Goal: Task Accomplishment & Management: Manage account settings

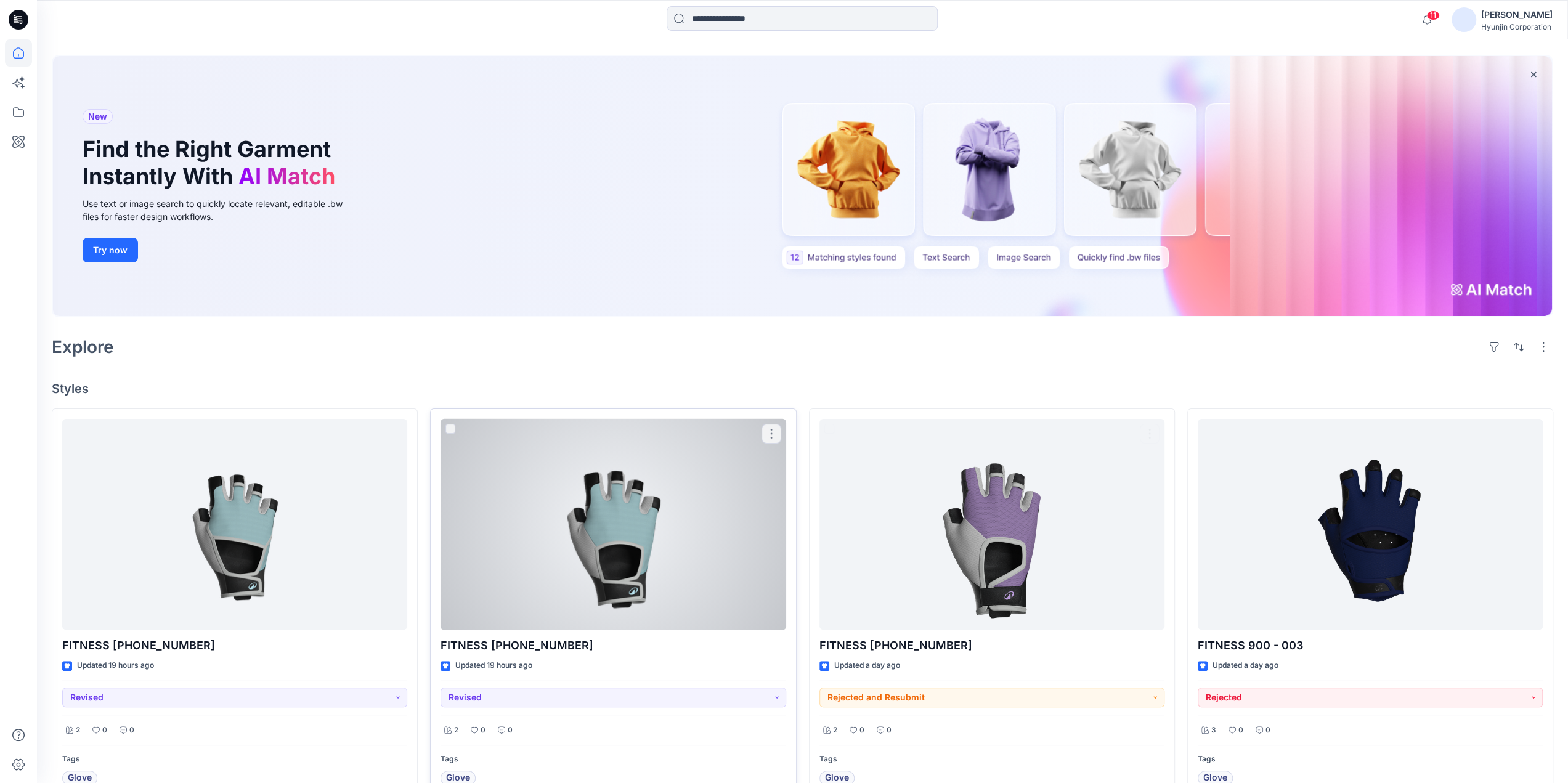
scroll to position [123, 0]
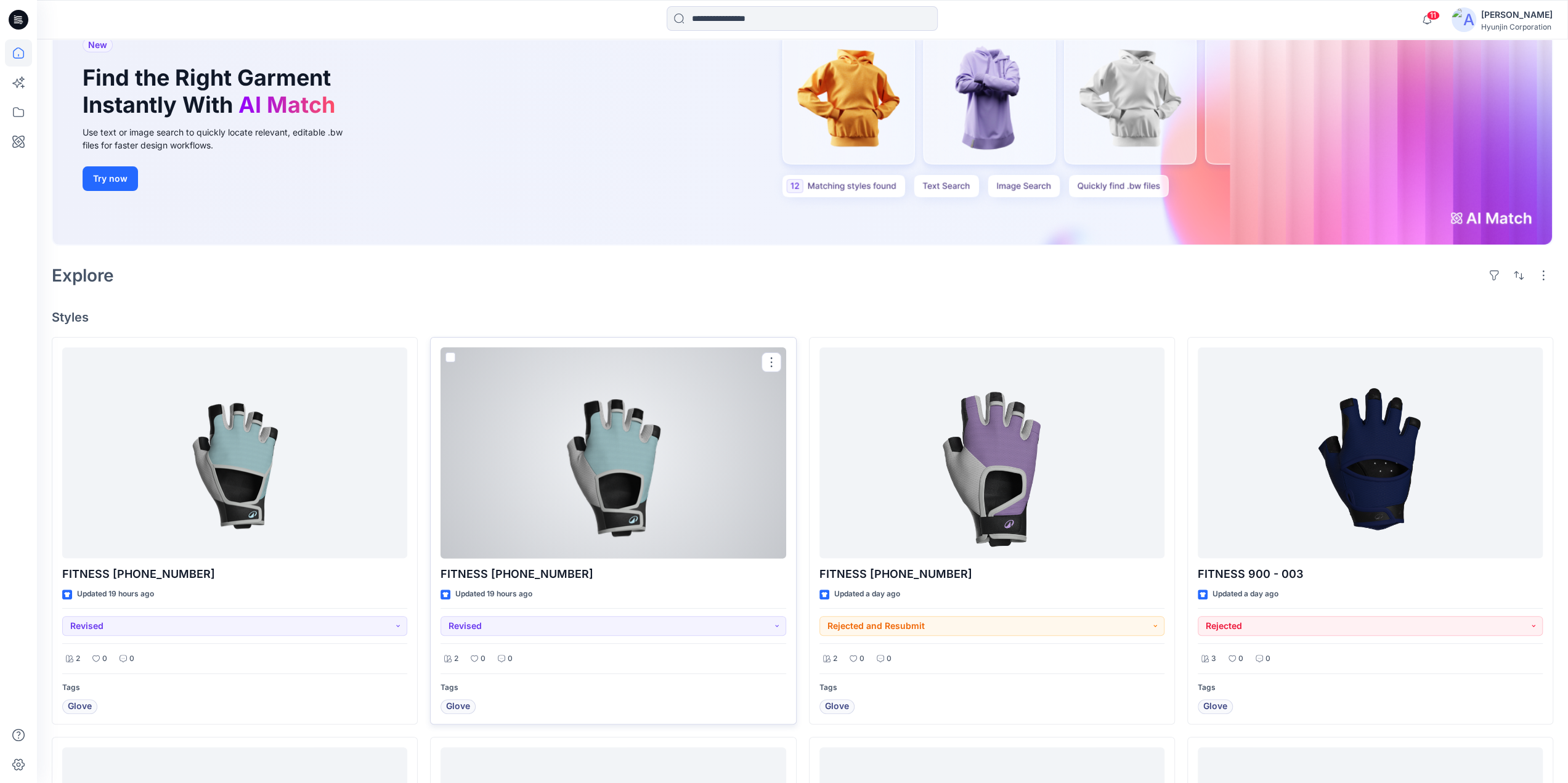
click at [693, 504] on div at bounding box center [613, 453] width 345 height 211
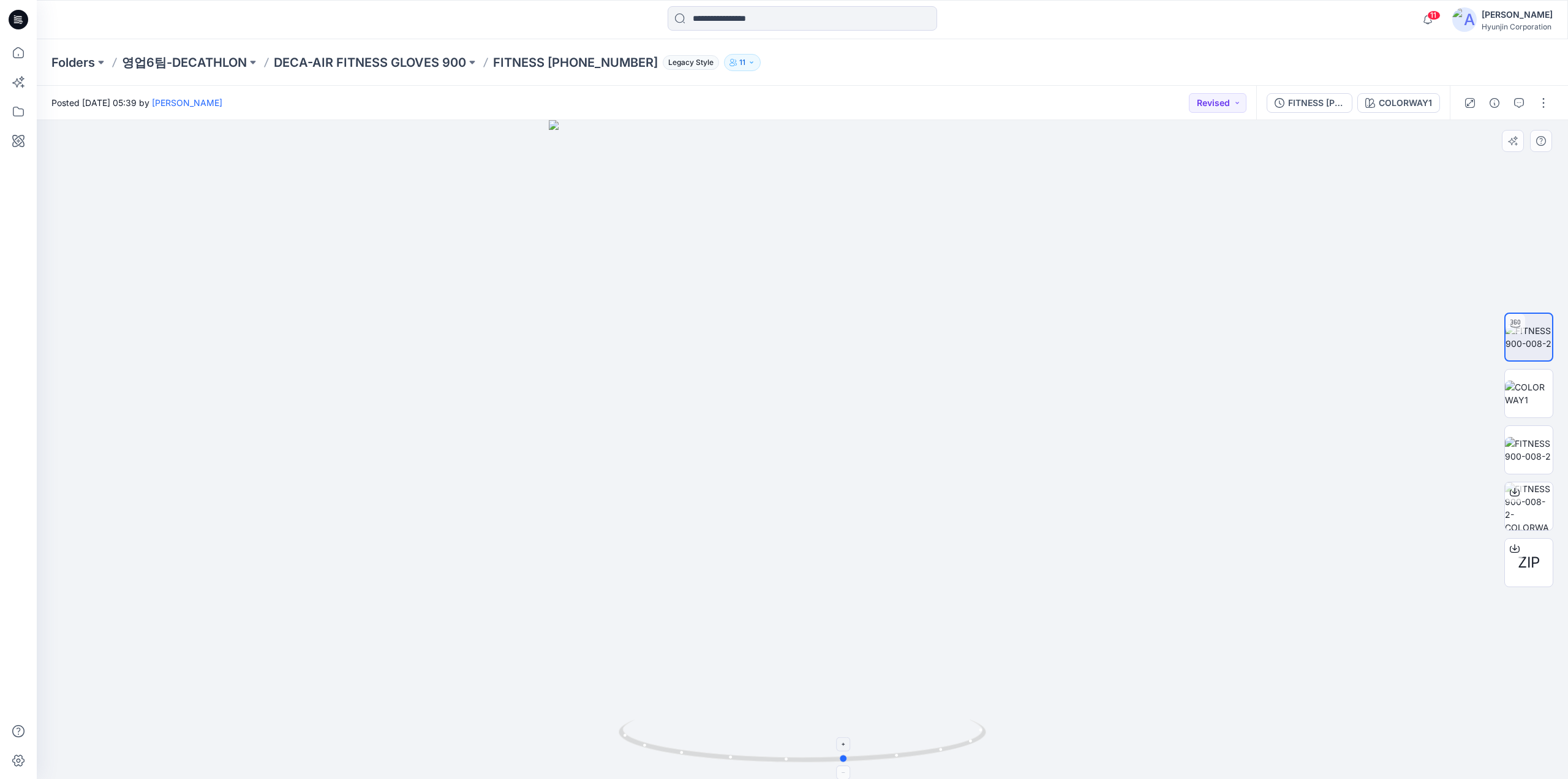
drag, startPoint x: 912, startPoint y: 742, endPoint x: 956, endPoint y: 756, distance: 46.2
click at [956, 756] on icon at bounding box center [804, 742] width 370 height 46
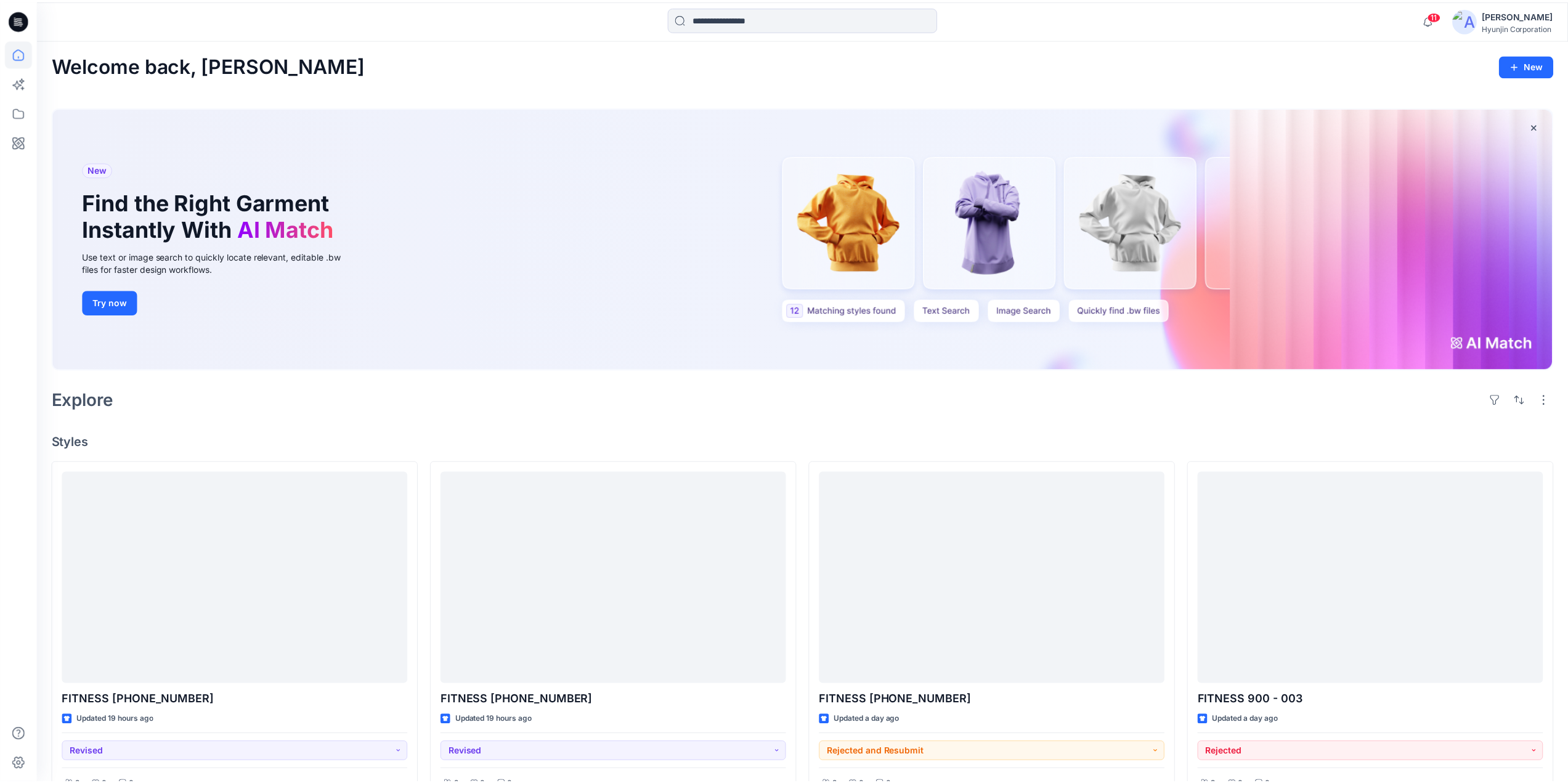
scroll to position [123, 0]
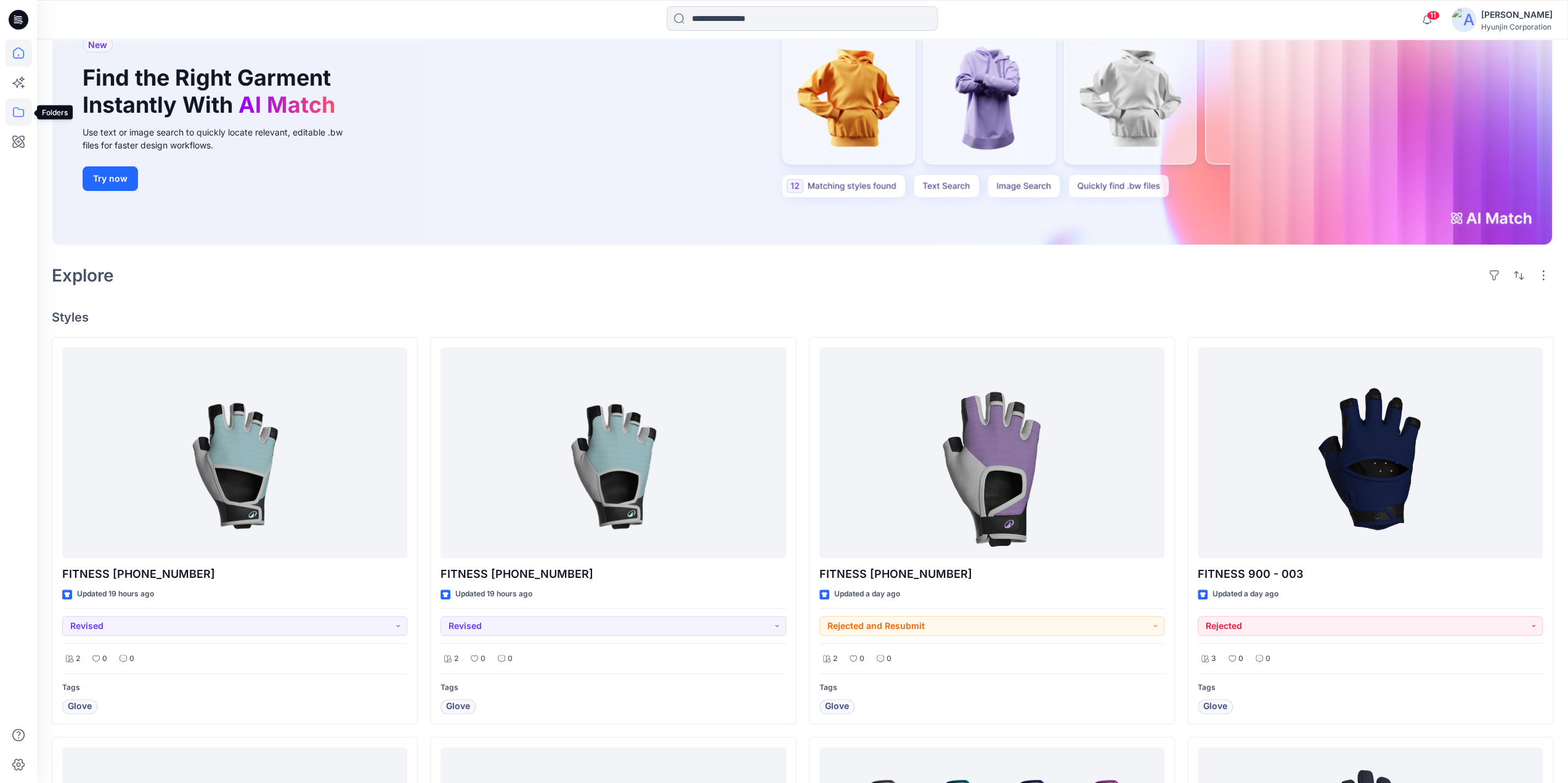
click at [15, 113] on icon at bounding box center [18, 112] width 27 height 27
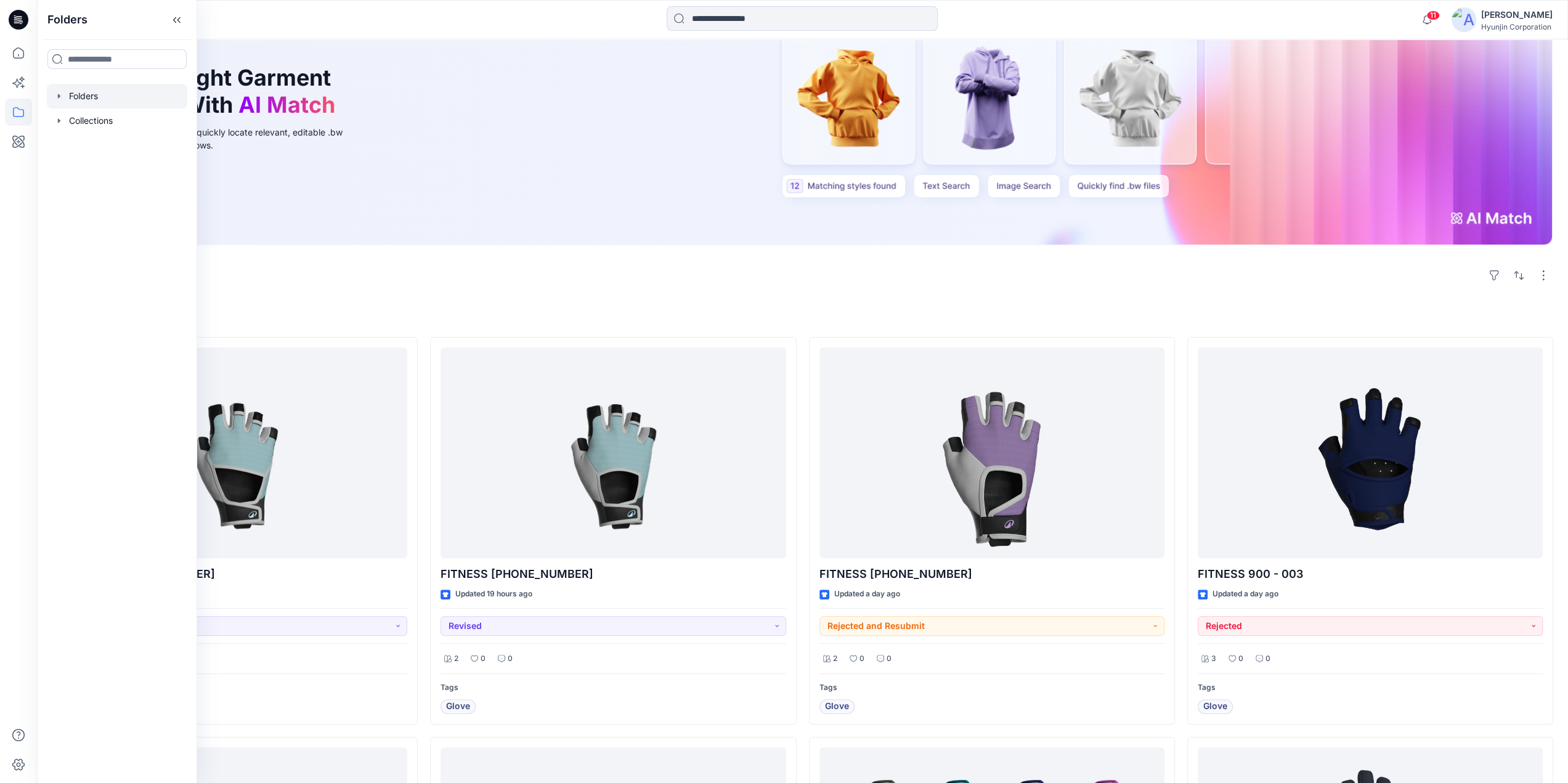
click at [103, 101] on div at bounding box center [117, 96] width 140 height 24
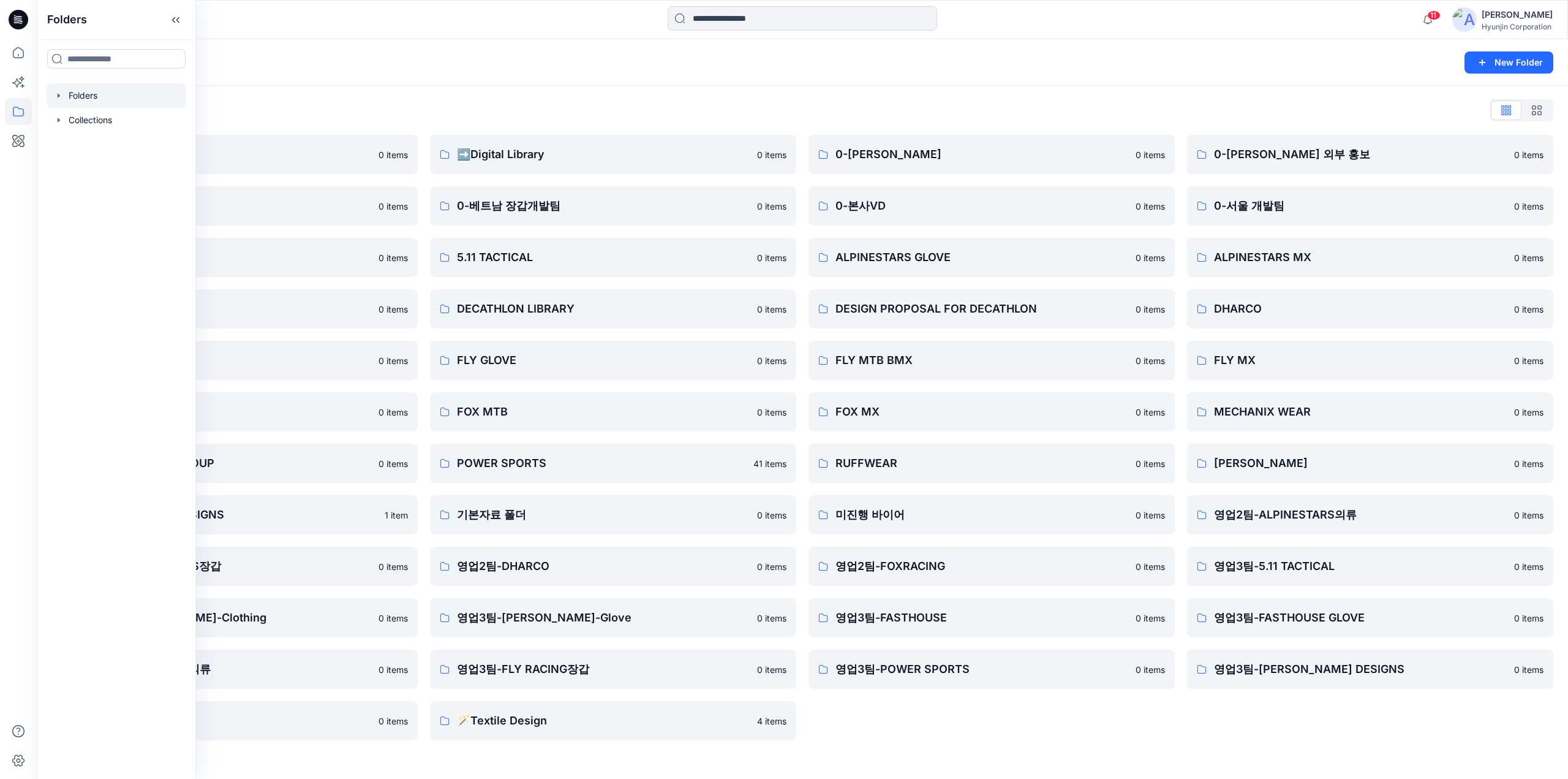
click at [876, 693] on div "0-HYUNJIN 0 items 0-본사VD 0 items ALPINESTARS GLOVE 0 items DESIGN PROPOSAL FOR …" at bounding box center [991, 437] width 366 height 605
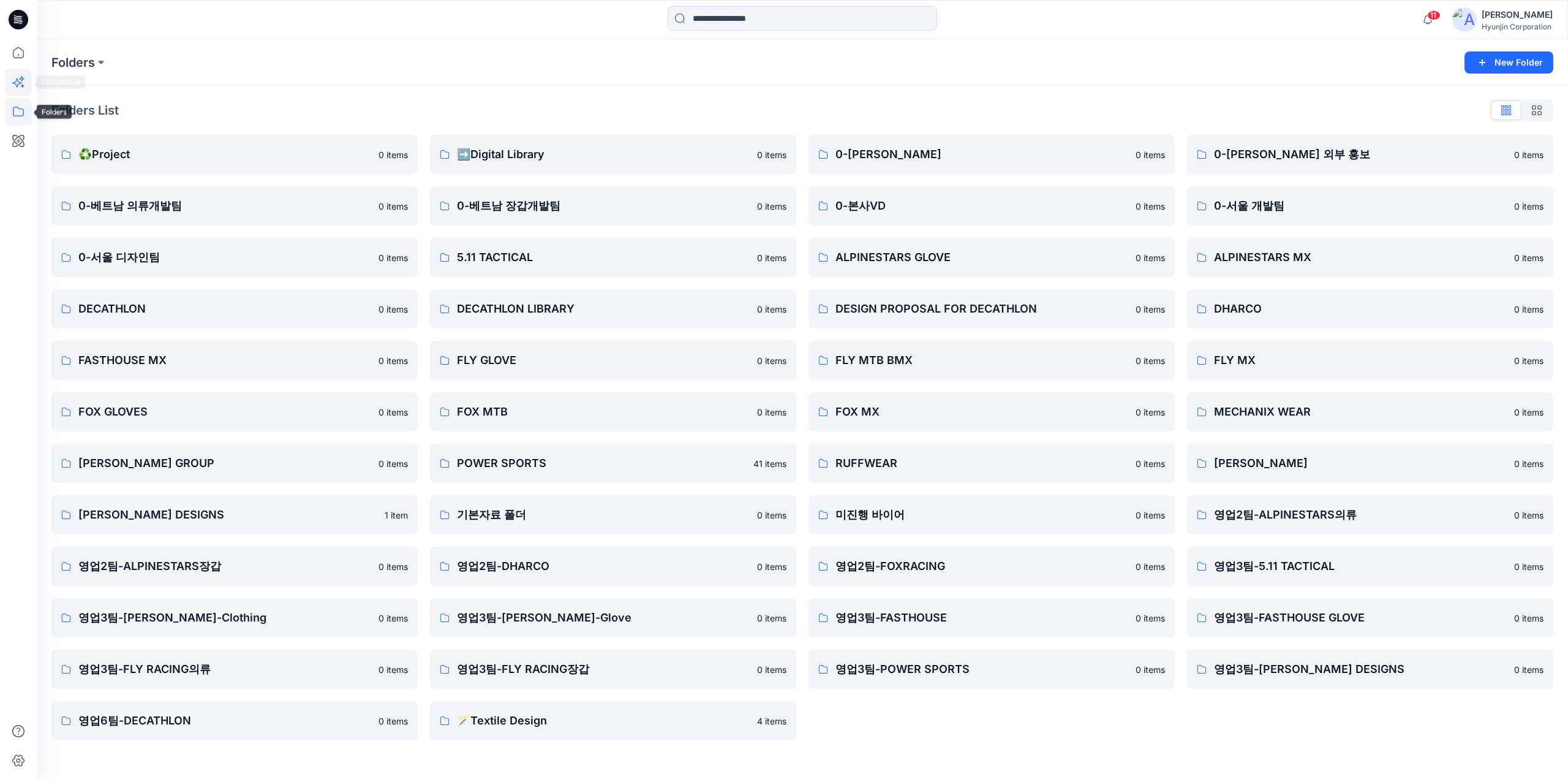
click at [22, 93] on icon at bounding box center [18, 82] width 27 height 27
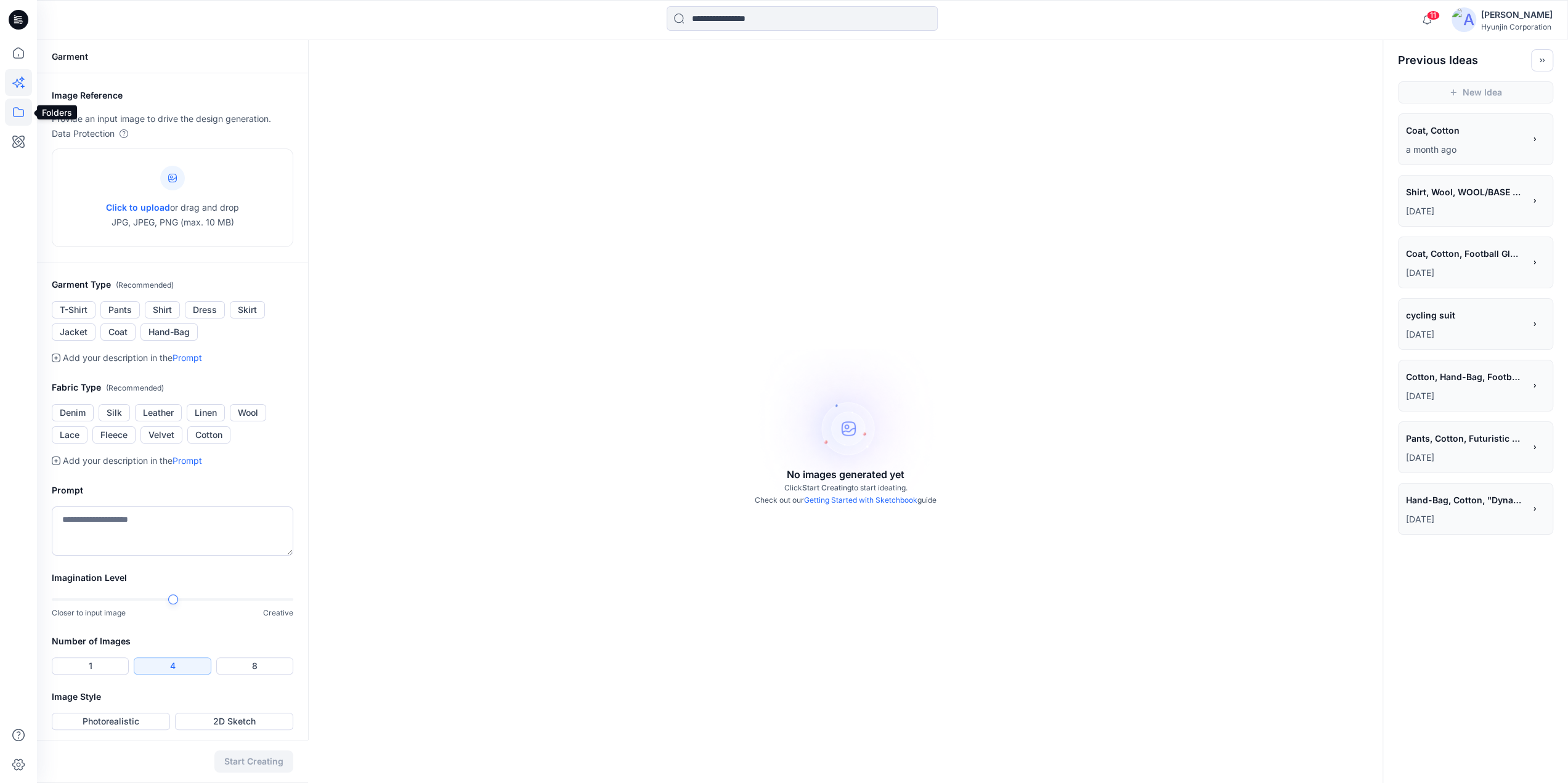
click at [17, 116] on icon at bounding box center [18, 111] width 11 height 10
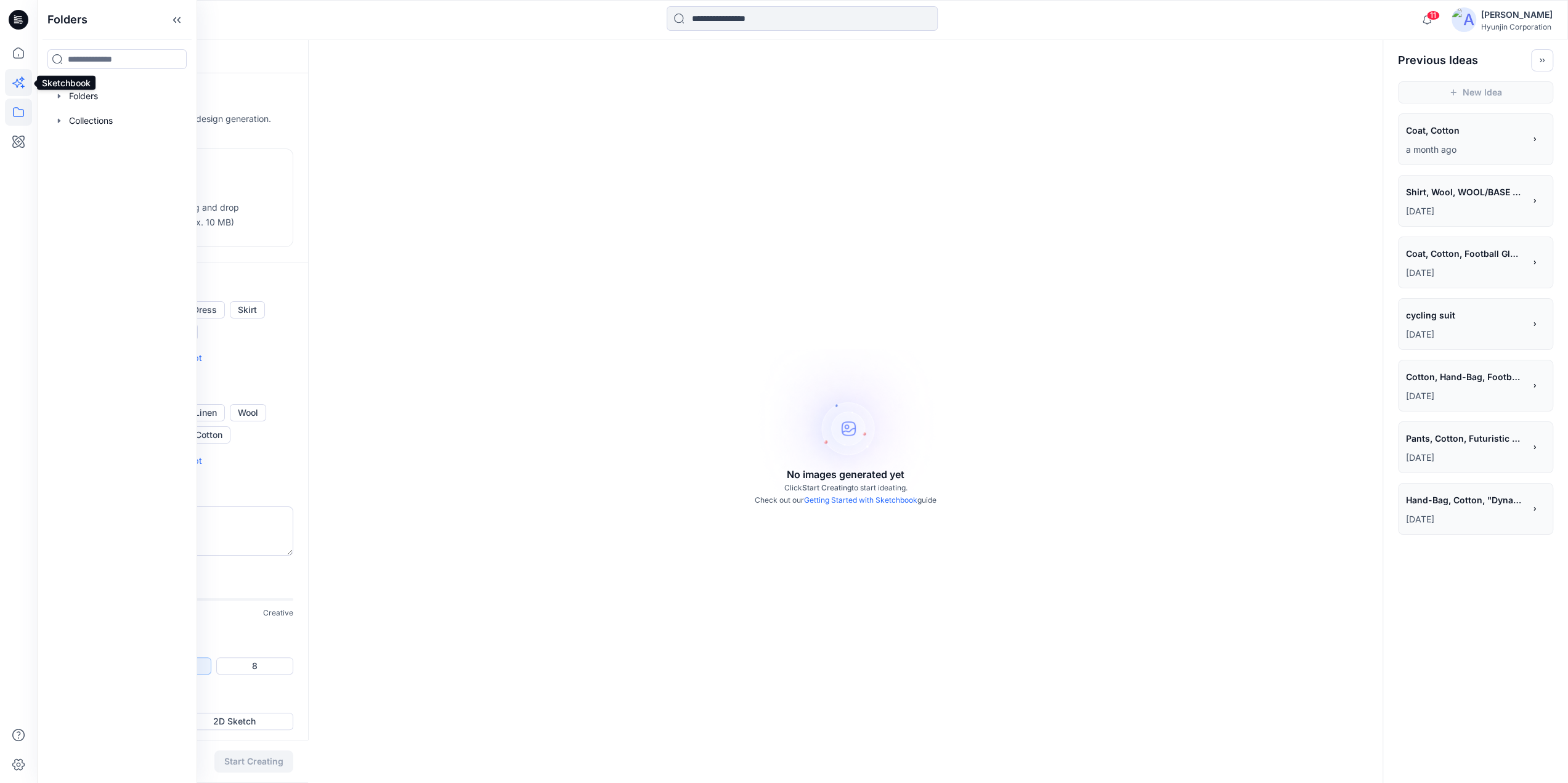
click at [17, 79] on icon at bounding box center [17, 83] width 10 height 10
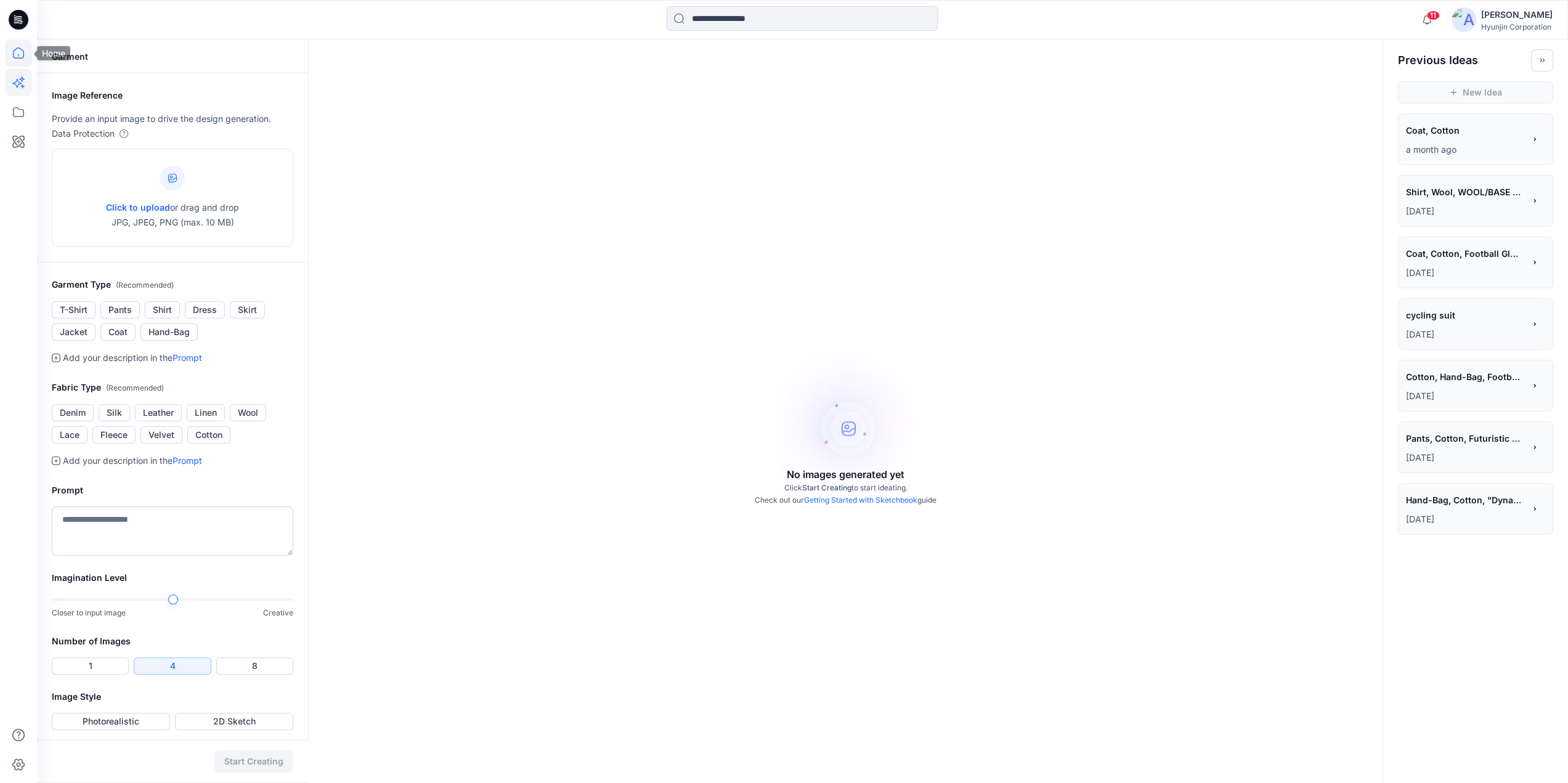
click at [27, 58] on icon at bounding box center [18, 52] width 27 height 27
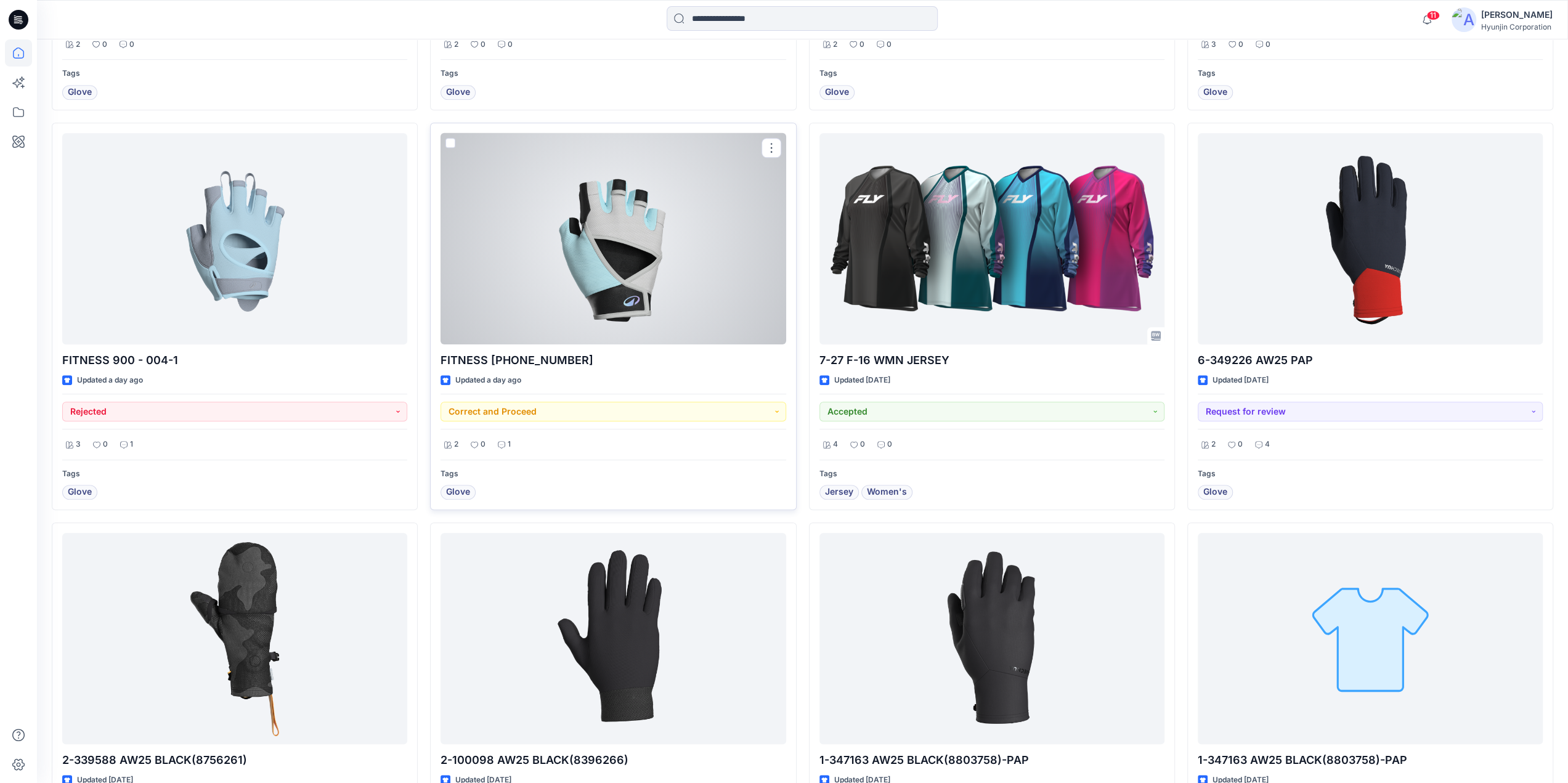
scroll to position [739, 0]
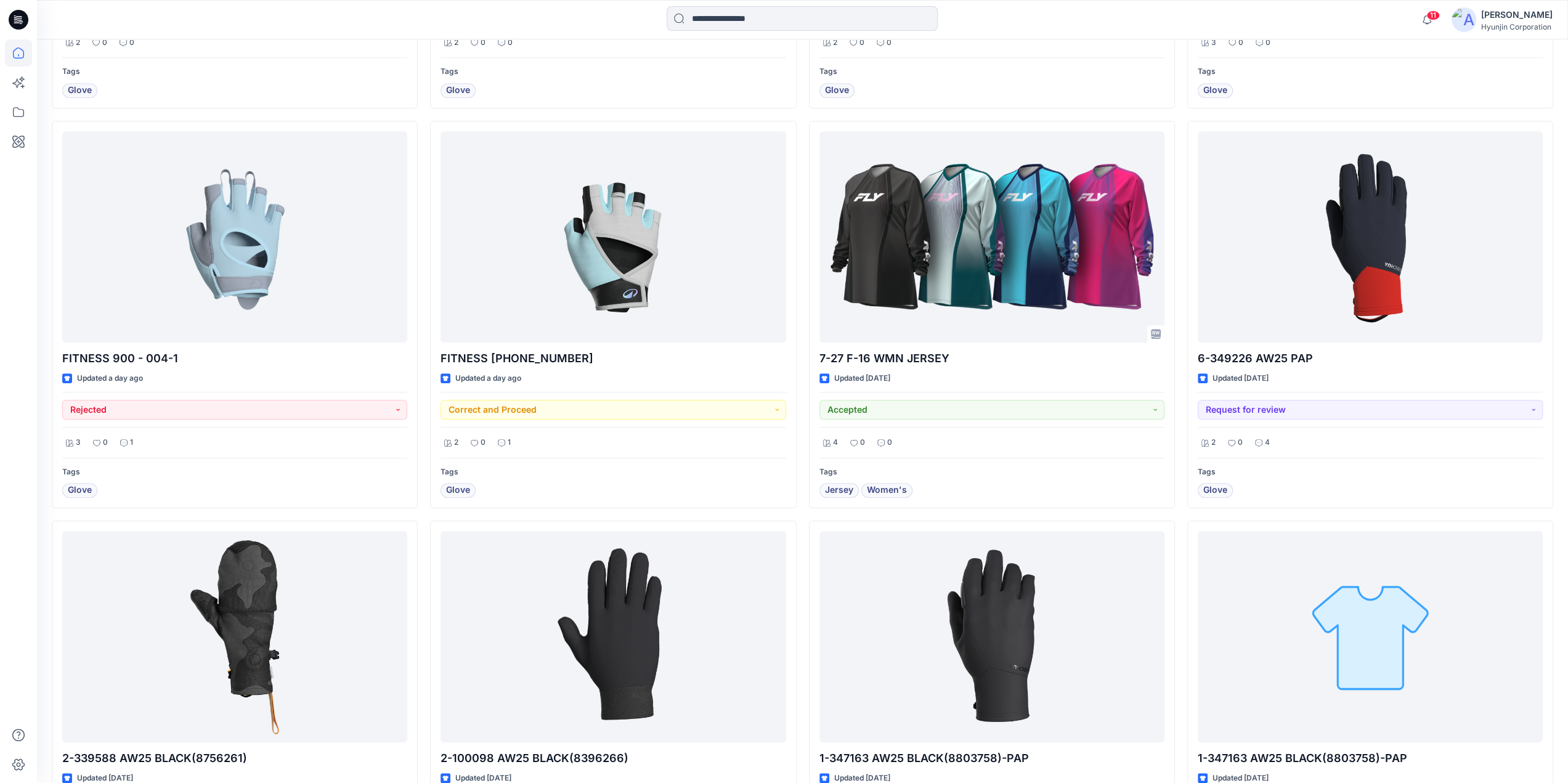
click at [1500, 24] on div "Hyunjin Corporation" at bounding box center [1516, 27] width 72 height 10
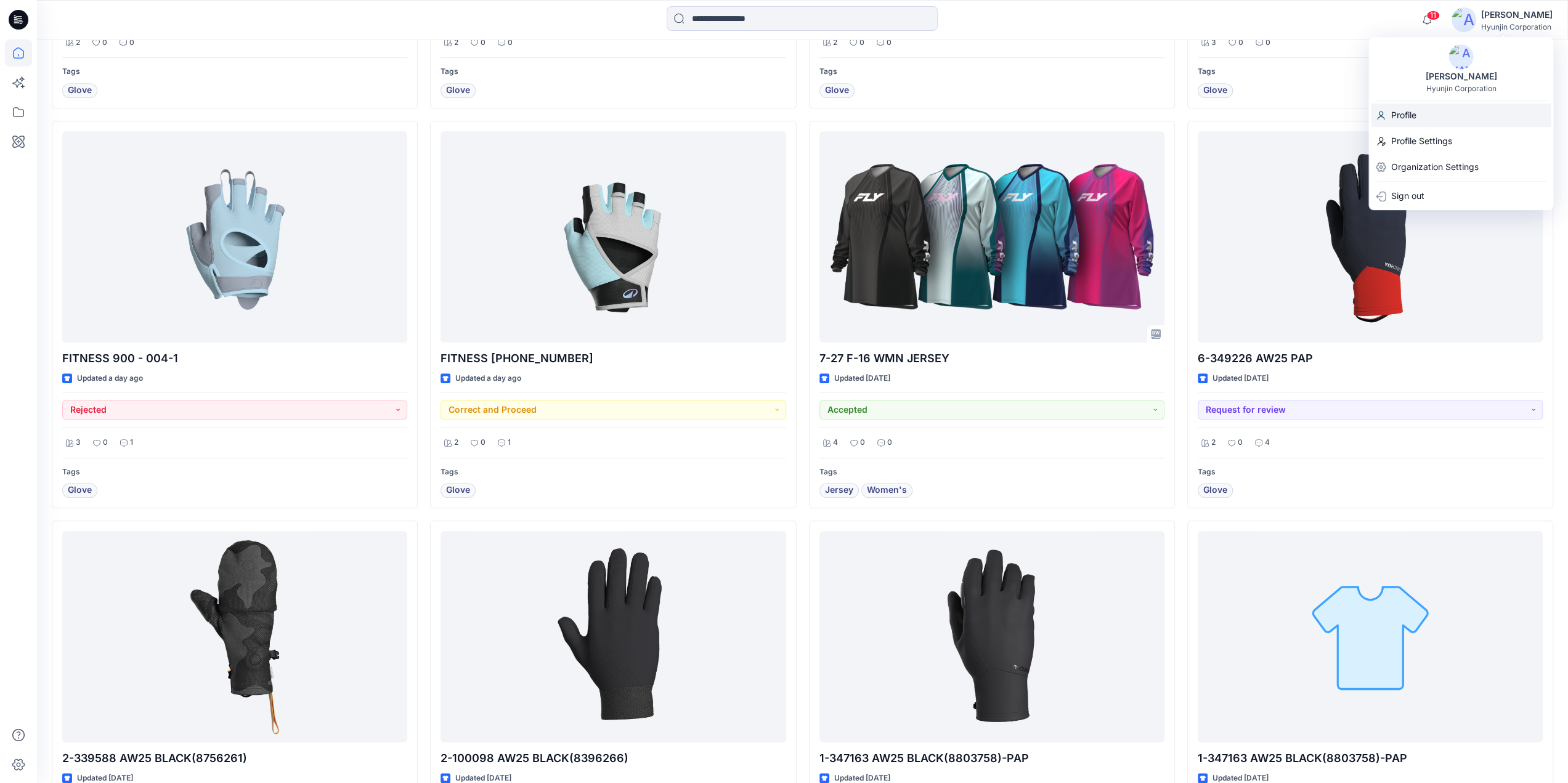
click at [1428, 105] on div "Profile" at bounding box center [1460, 115] width 180 height 24
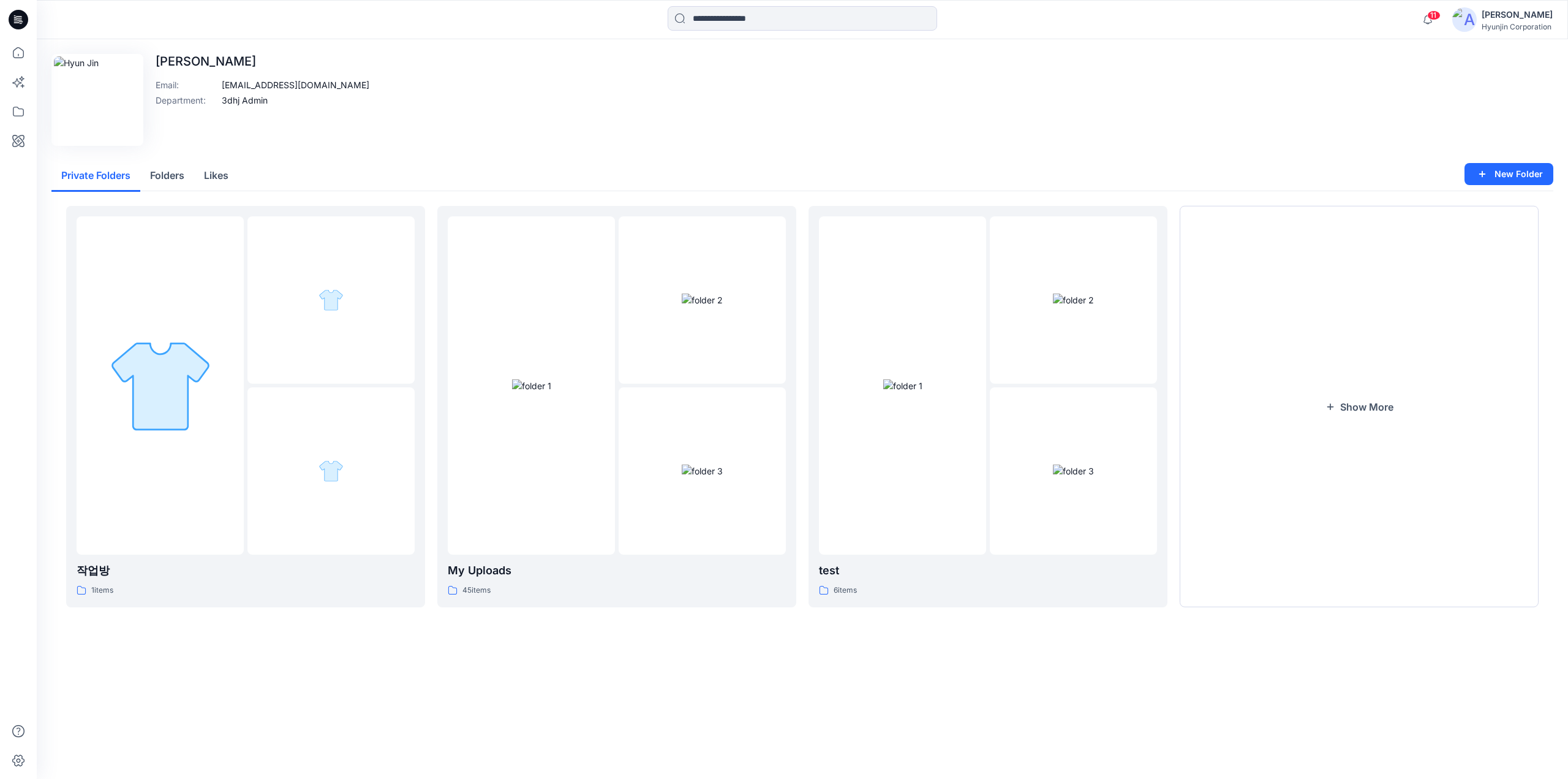
click at [1473, 25] on img at bounding box center [1464, 19] width 24 height 24
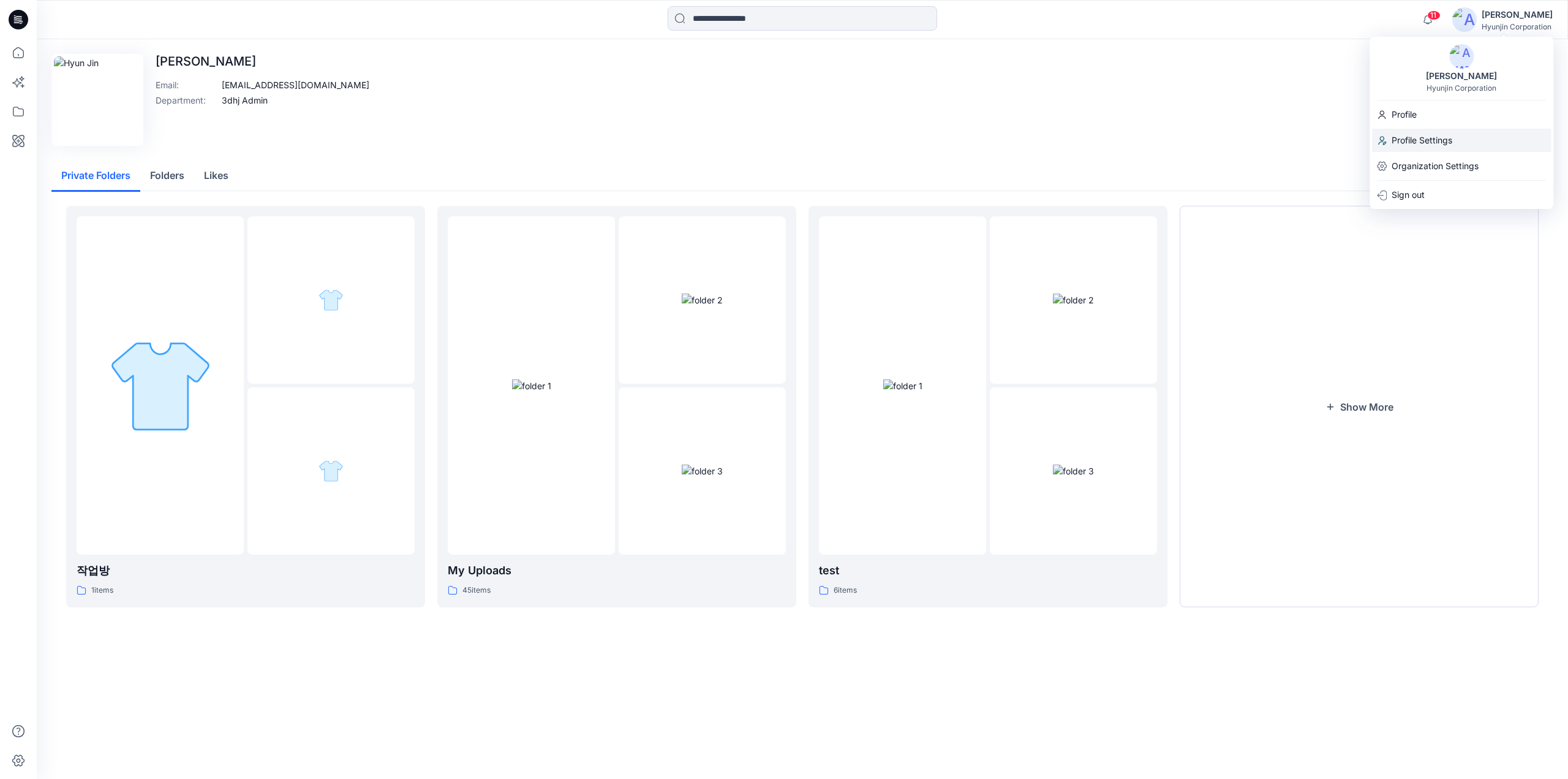
click at [1432, 140] on p "Profile Settings" at bounding box center [1422, 140] width 61 height 23
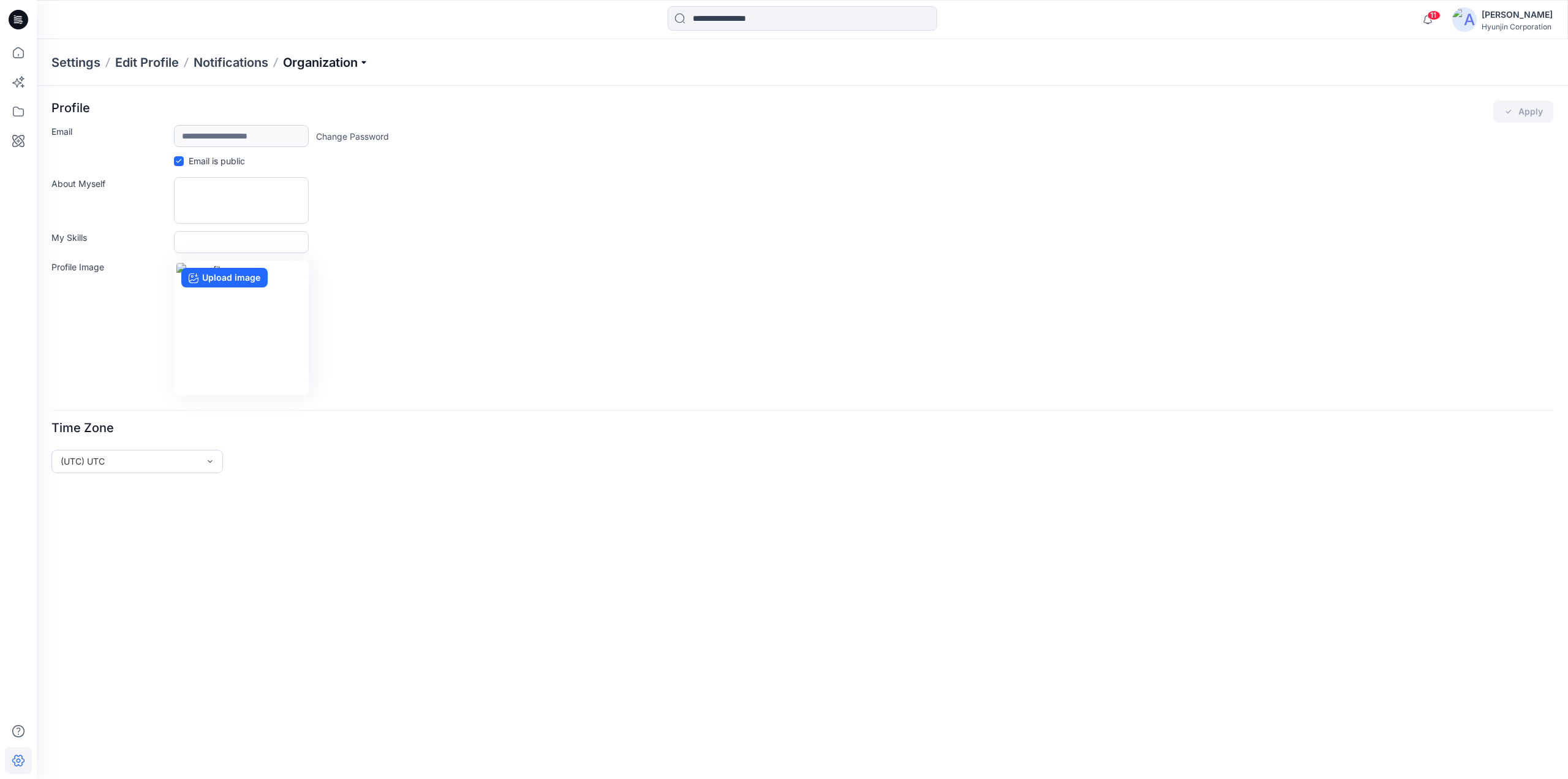
click at [315, 67] on p "Organization" at bounding box center [326, 62] width 86 height 17
click at [320, 92] on link "Invite/Edit Users" at bounding box center [328, 90] width 179 height 24
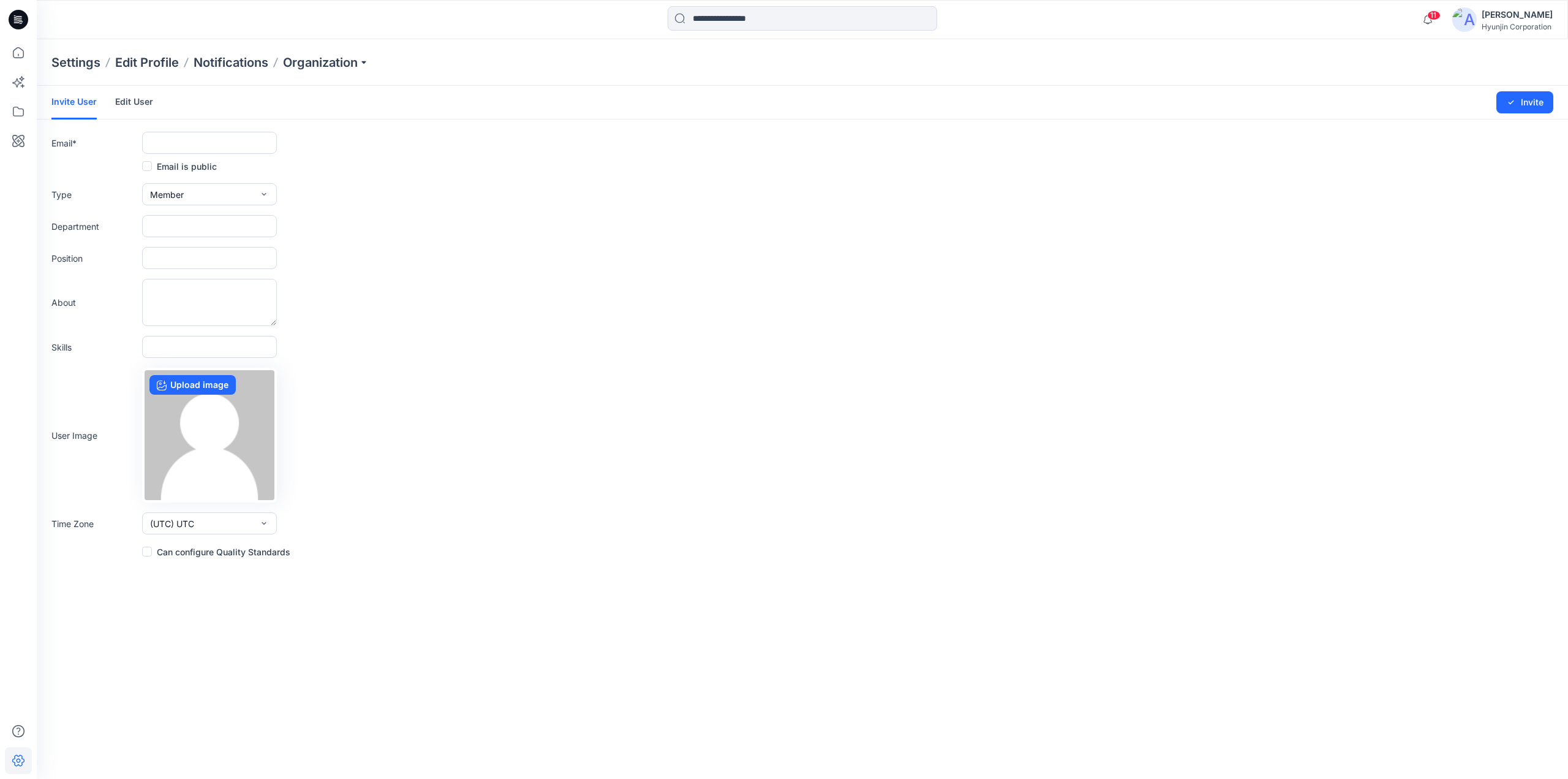
click at [144, 96] on link "Edit User" at bounding box center [134, 101] width 38 height 32
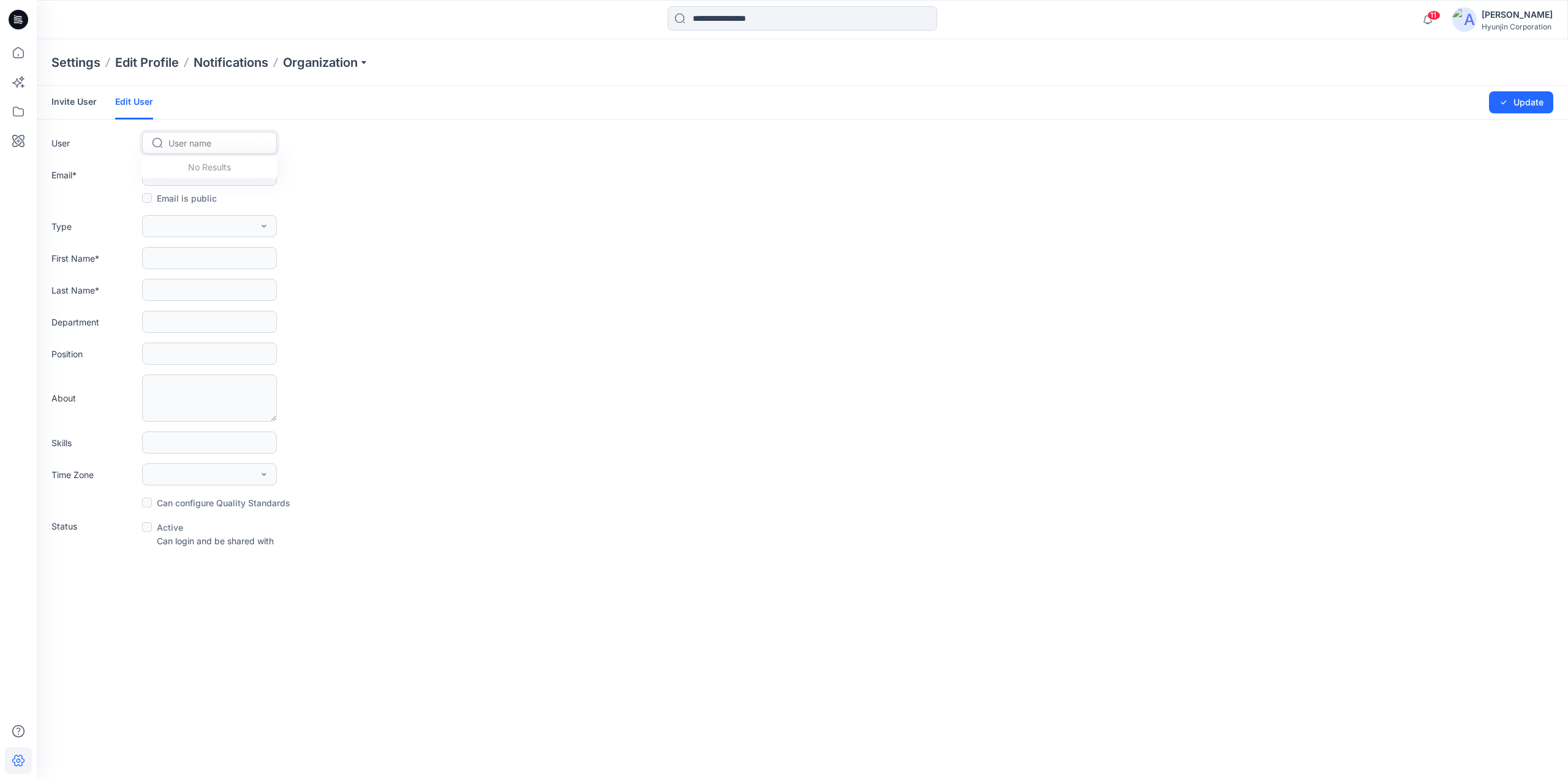
click at [203, 136] on div at bounding box center [217, 143] width 97 height 15
click at [73, 147] on label "User" at bounding box center [94, 143] width 86 height 13
click at [322, 65] on p "Organization" at bounding box center [326, 62] width 86 height 17
click at [301, 205] on link "User Roles" at bounding box center [328, 213] width 179 height 24
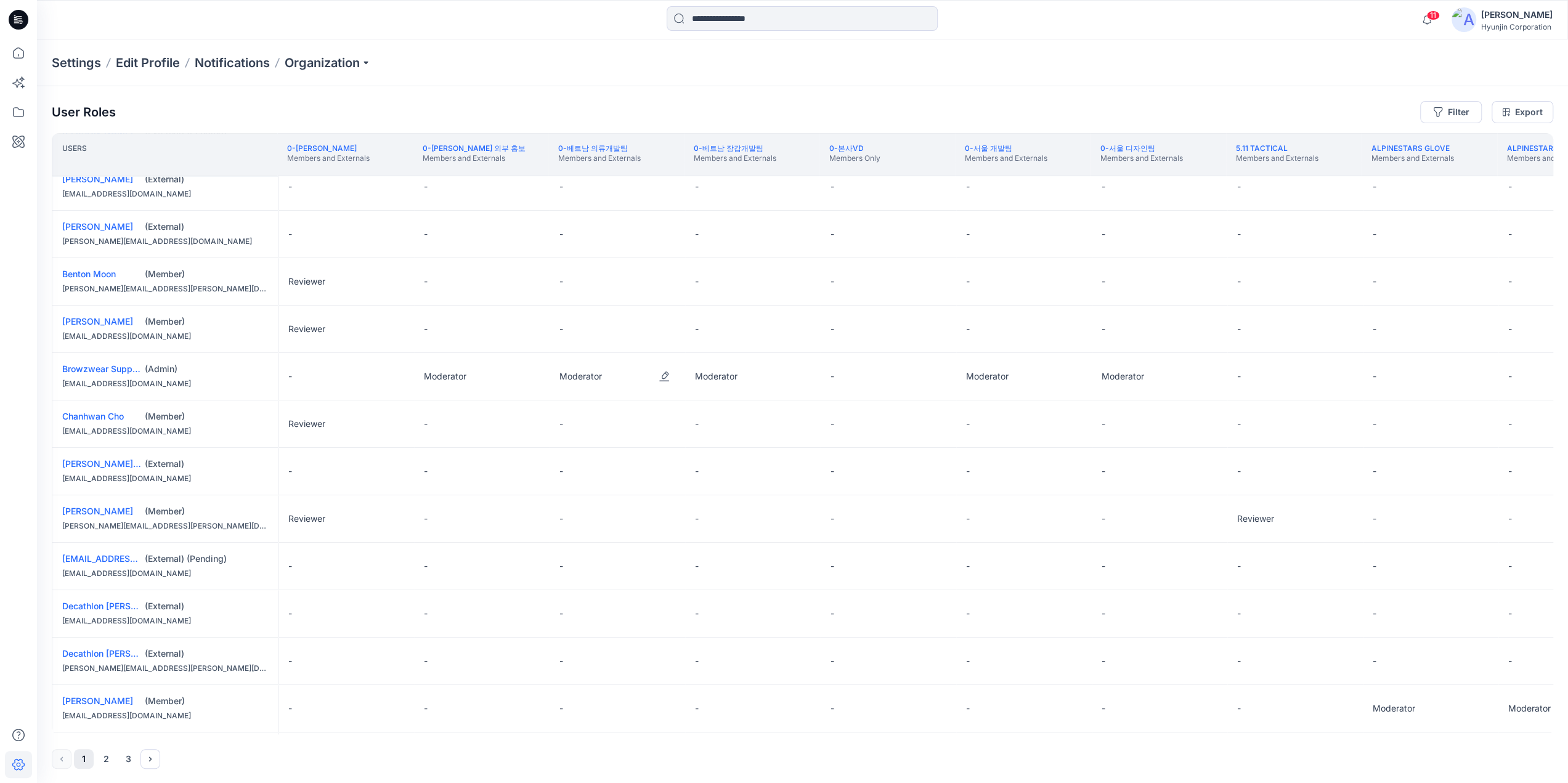
scroll to position [639, 0]
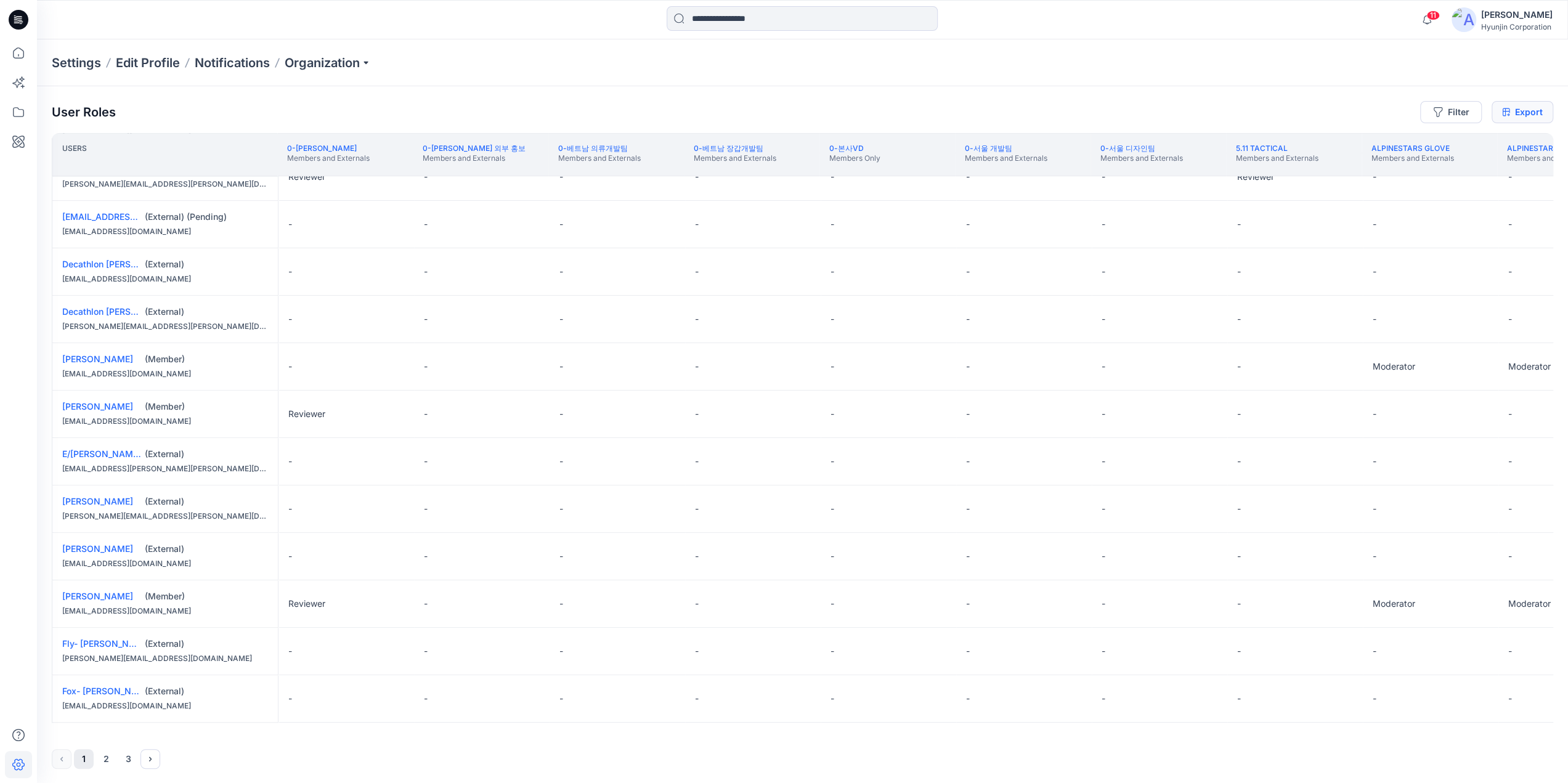
click at [1525, 115] on link "Export" at bounding box center [1522, 112] width 62 height 22
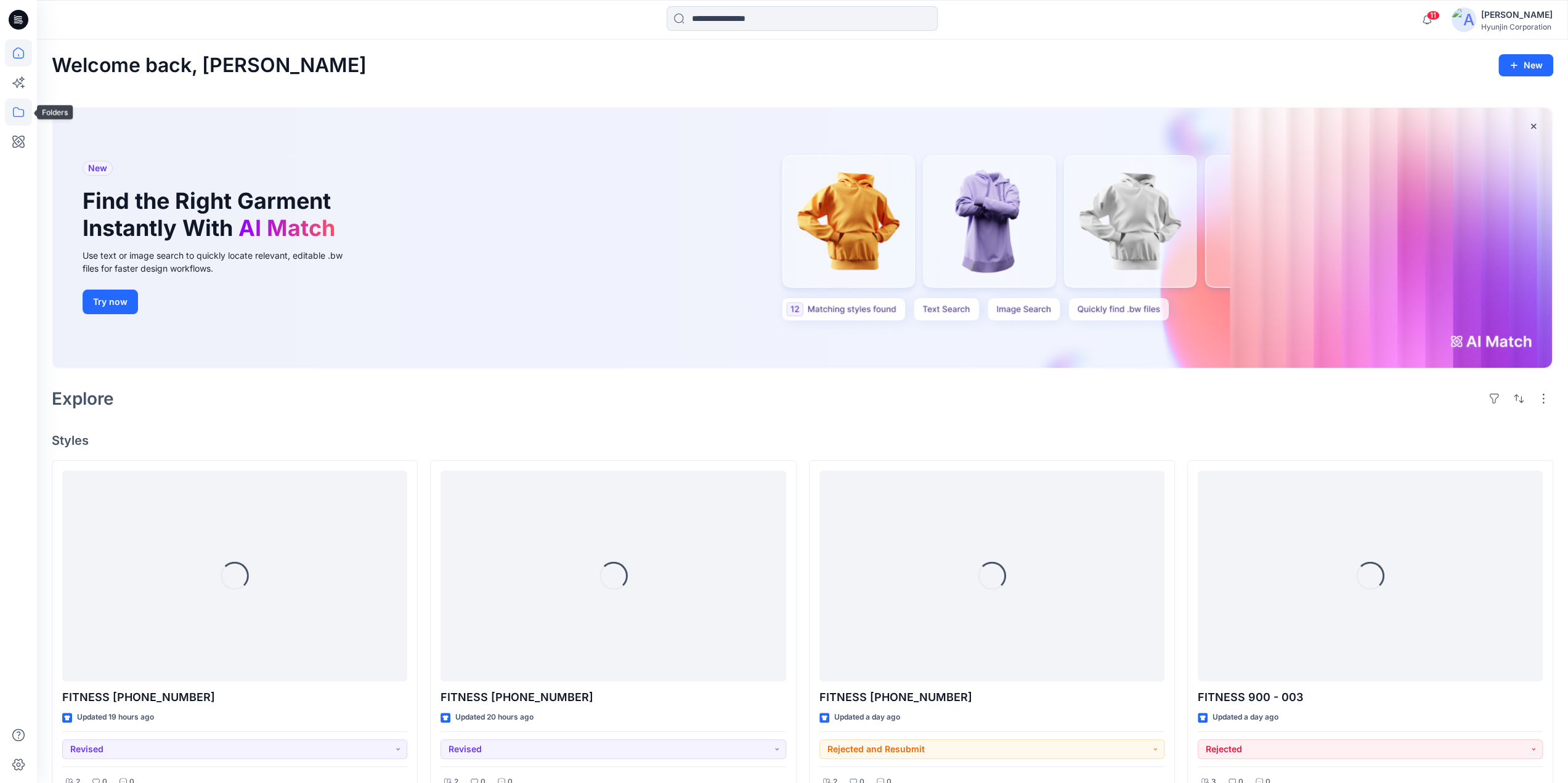
click at [24, 115] on icon at bounding box center [18, 112] width 27 height 27
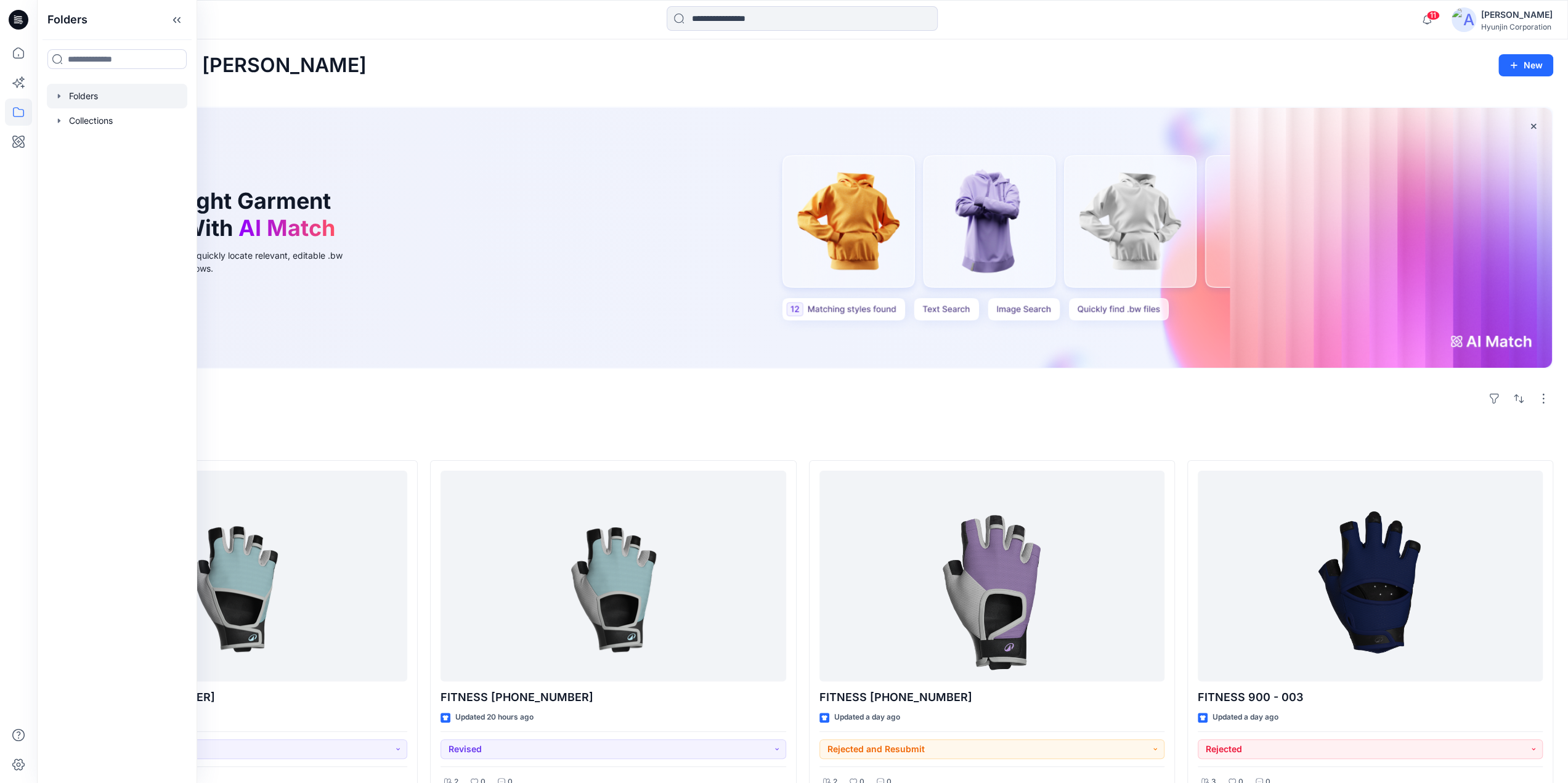
click at [77, 100] on div at bounding box center [117, 96] width 140 height 24
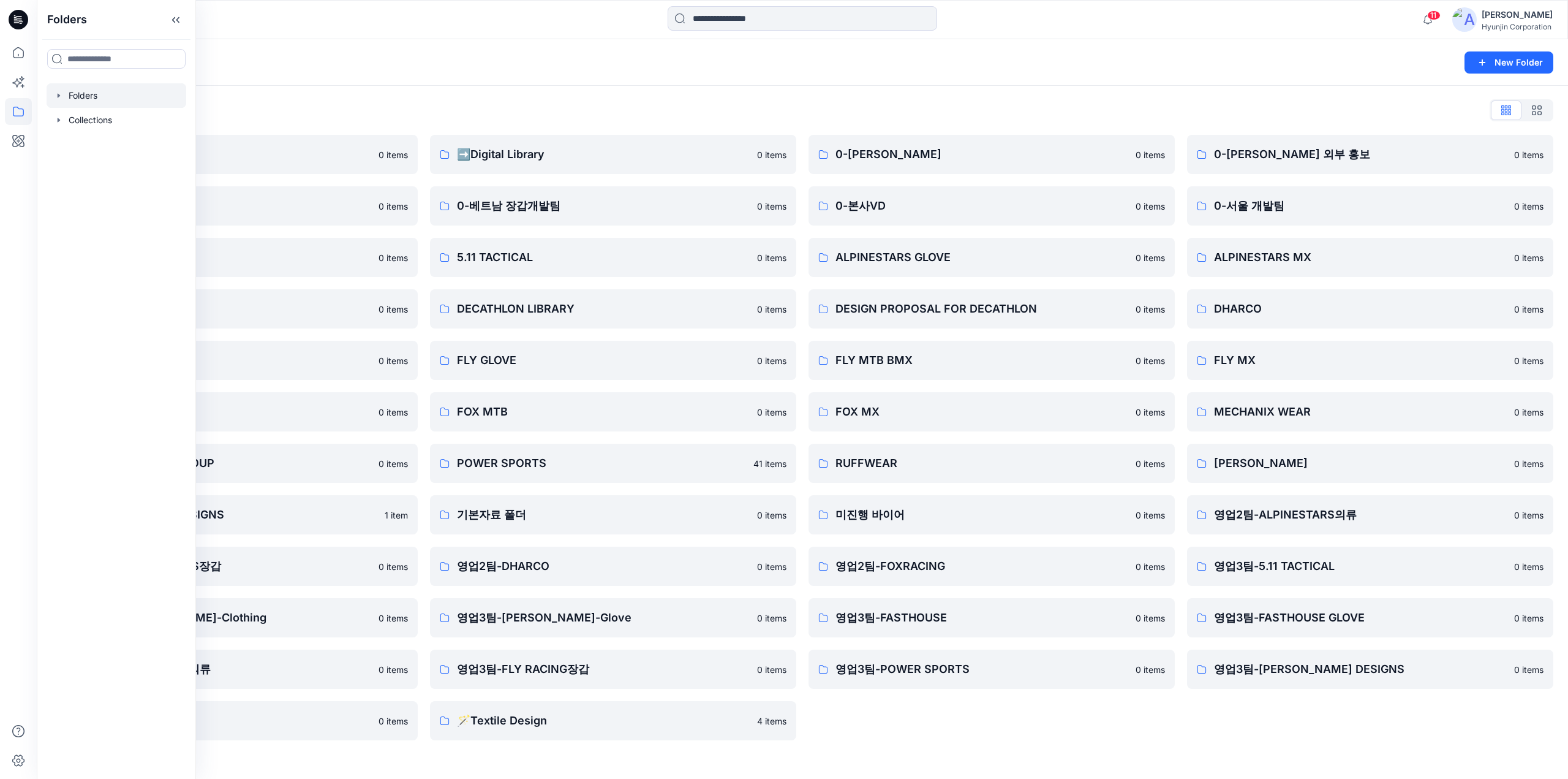
click at [439, 109] on div "Folders List" at bounding box center [802, 110] width 1502 height 20
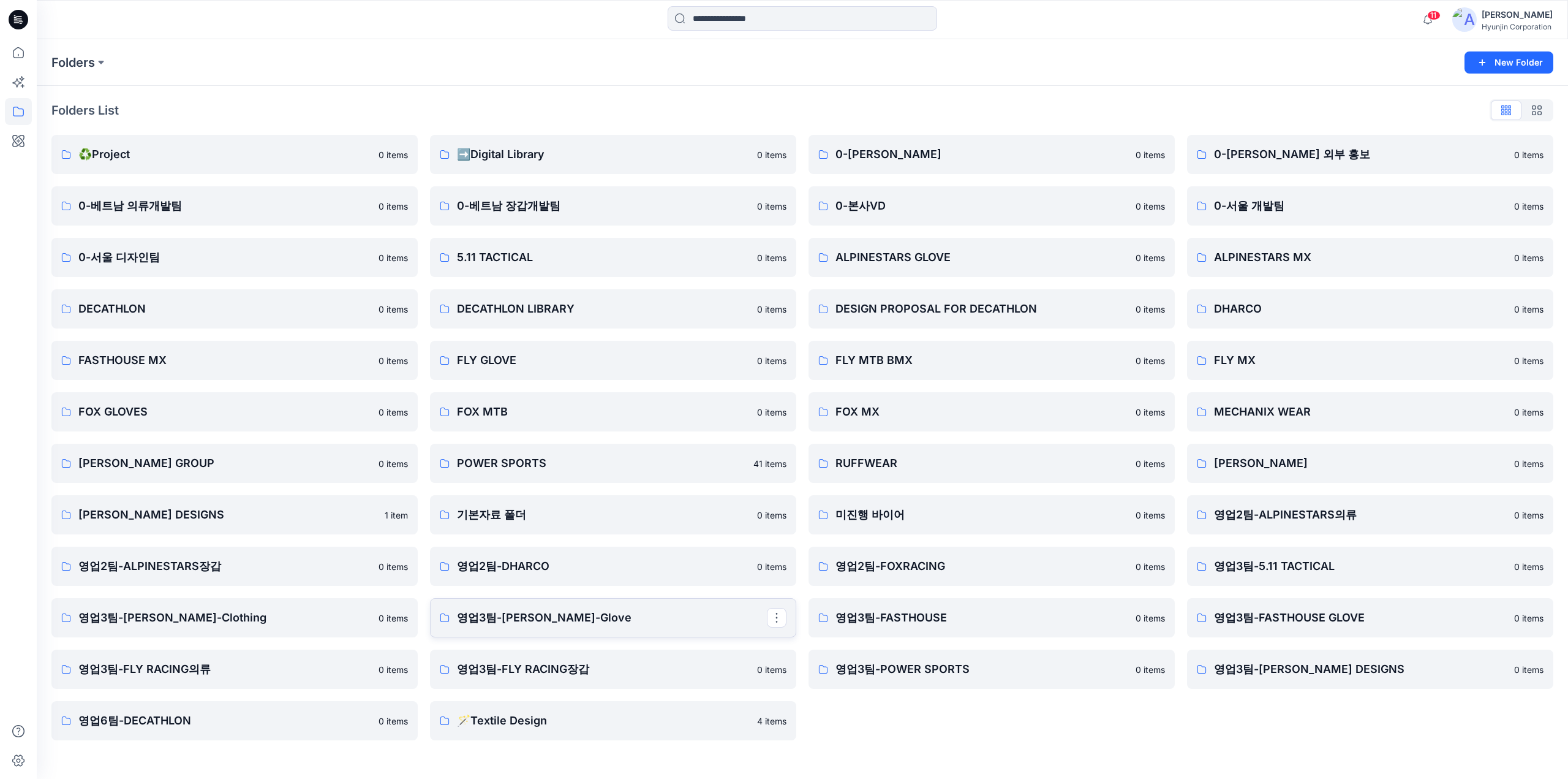
click at [568, 631] on link "영업3팀-ENGELBERT STRAUSS-Glove" at bounding box center [612, 617] width 366 height 39
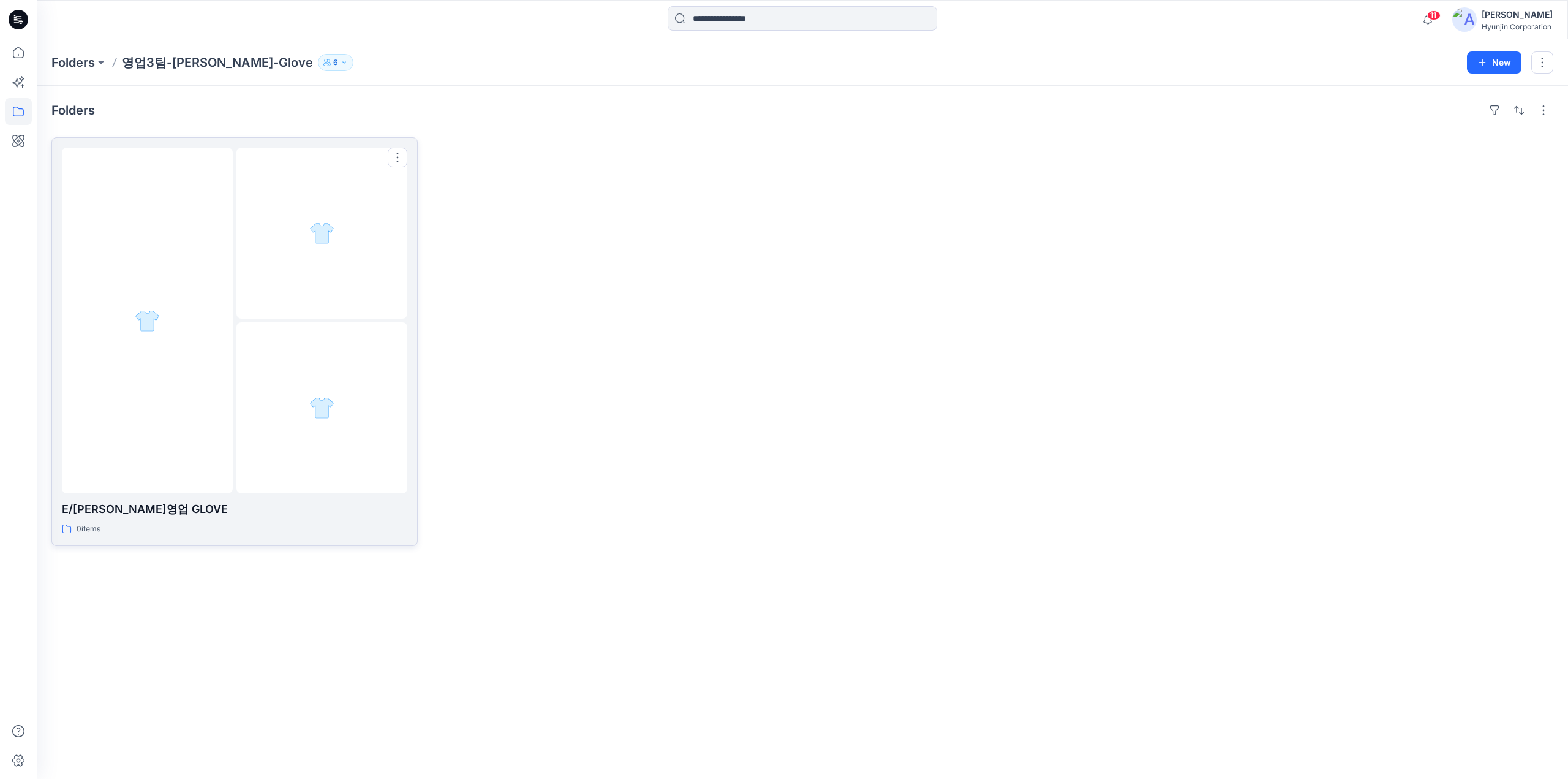
click at [166, 264] on div at bounding box center [147, 320] width 171 height 345
click at [202, 323] on div at bounding box center [147, 320] width 171 height 345
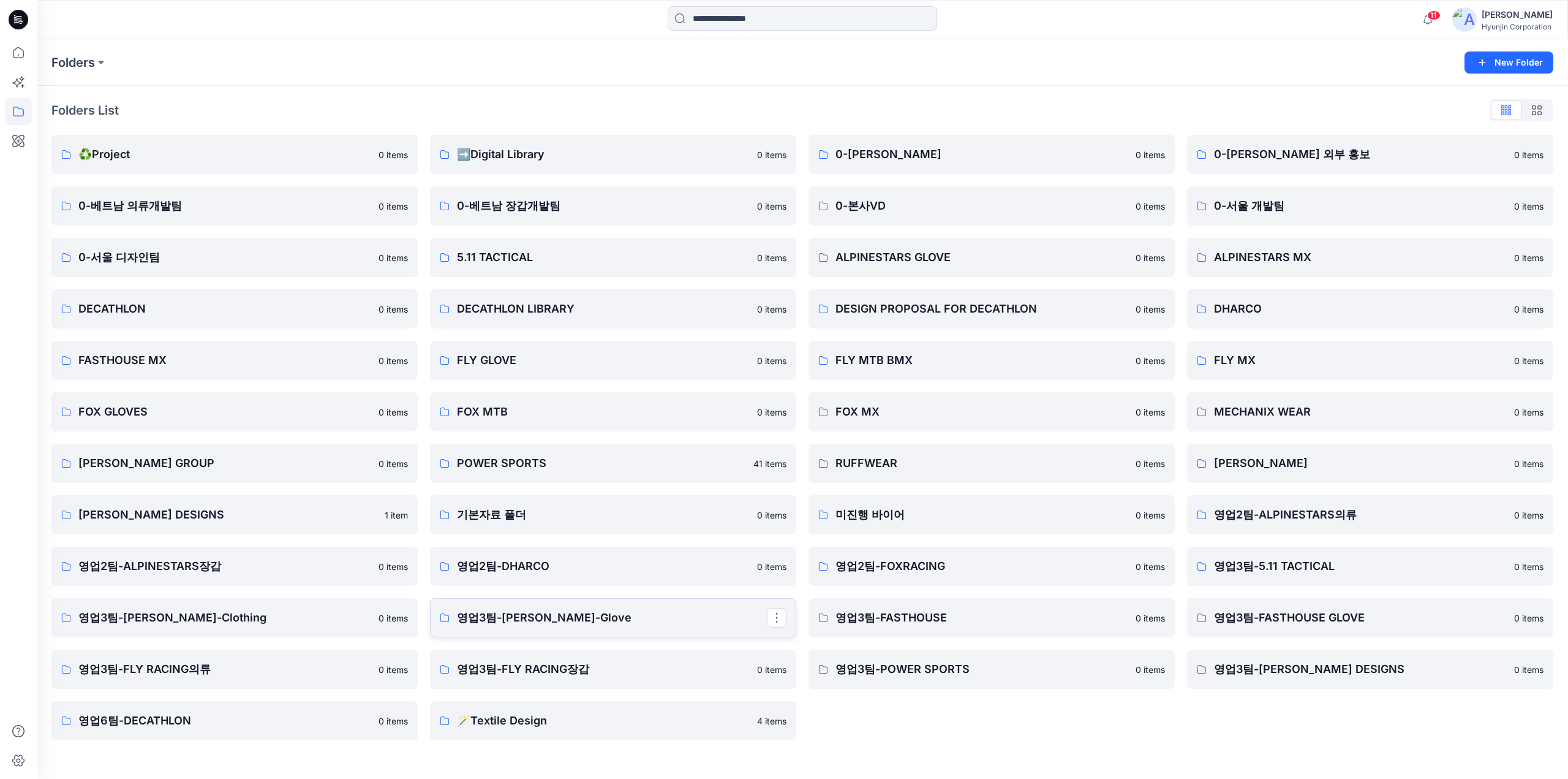
click at [564, 623] on p "영업3팀-ENGELBERT STRAUSS-Glove" at bounding box center [612, 617] width 310 height 17
click at [1259, 471] on p "STRAUSS" at bounding box center [1369, 463] width 310 height 17
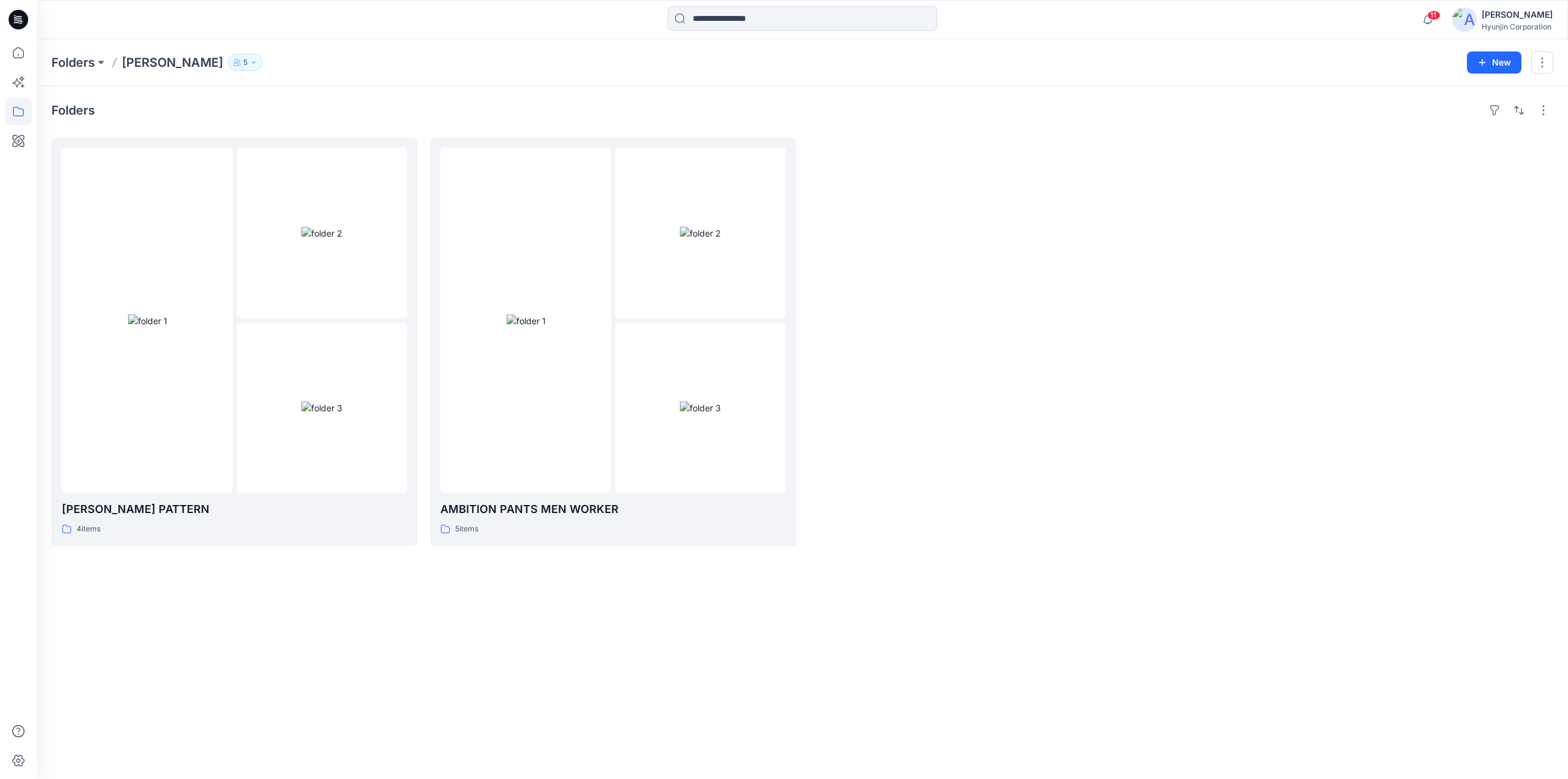
click at [243, 68] on p "5" at bounding box center [246, 62] width 4 height 13
drag, startPoint x: 160, startPoint y: 106, endPoint x: 84, endPoint y: 62, distance: 87.8
click at [160, 107] on div "Folders" at bounding box center [802, 110] width 1502 height 20
click at [1477, 24] on img at bounding box center [1464, 19] width 24 height 24
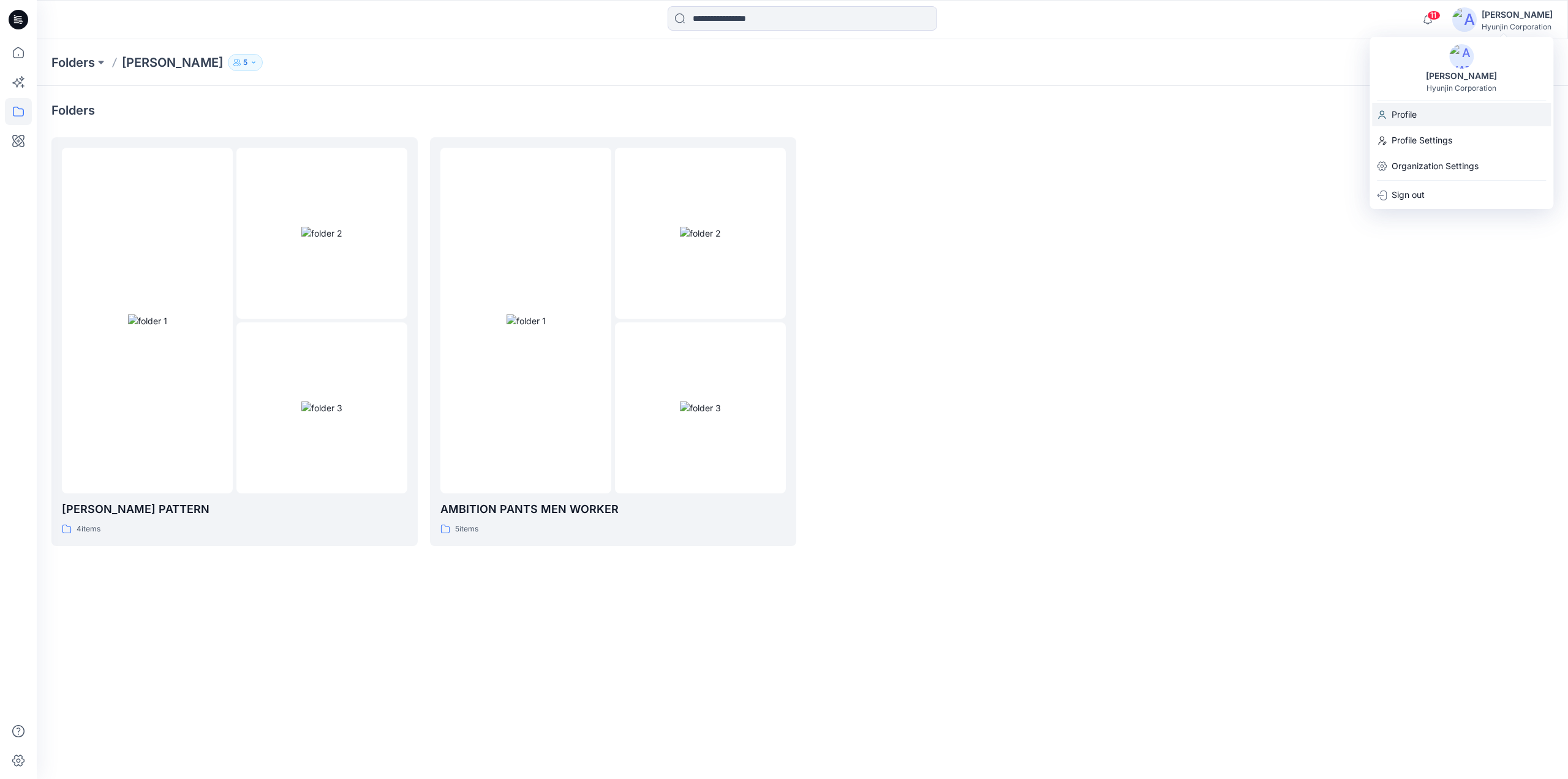
click at [1458, 122] on div "Profile" at bounding box center [1462, 114] width 179 height 23
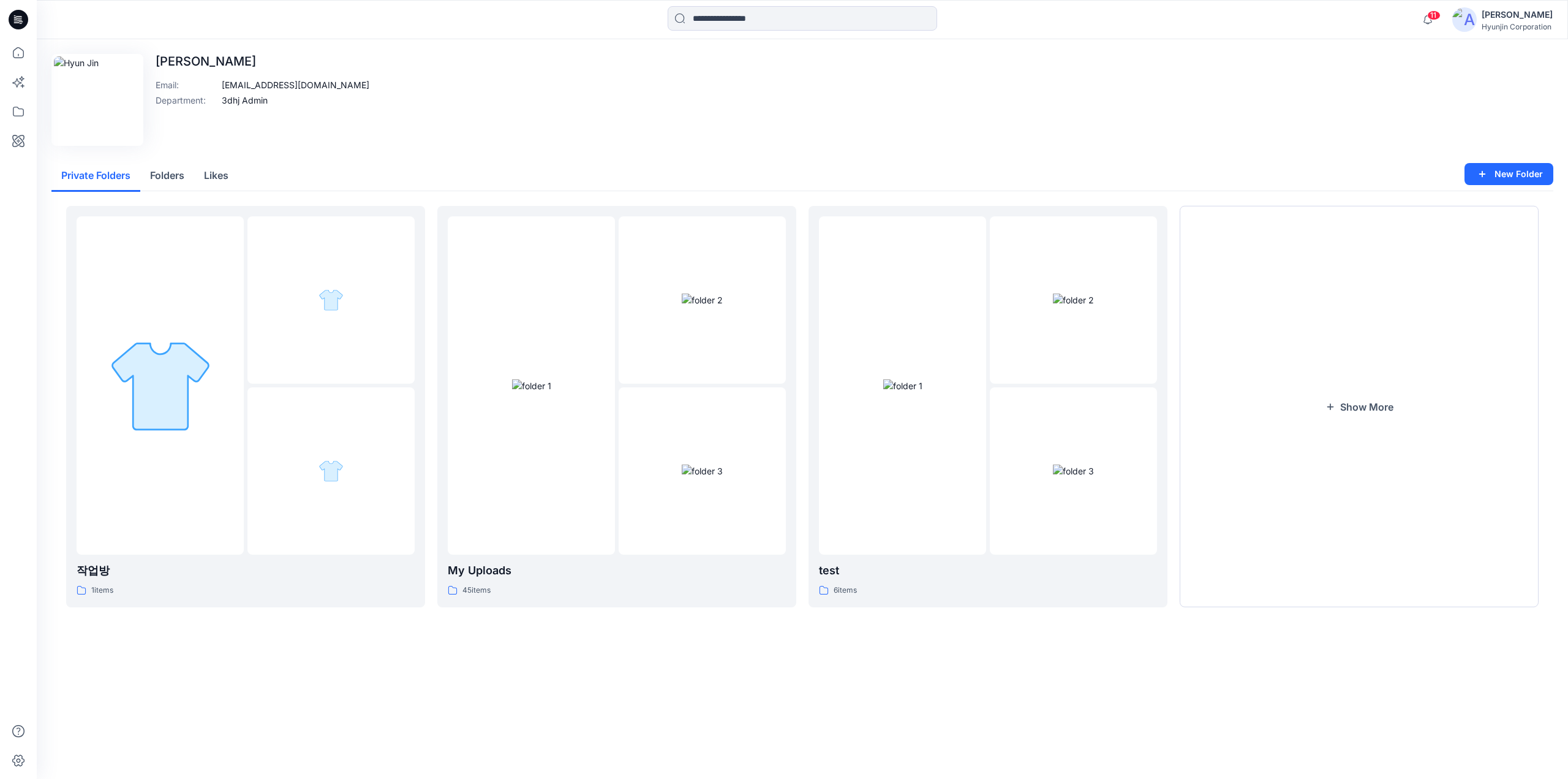
click at [169, 169] on button "Folders" at bounding box center [166, 176] width 54 height 32
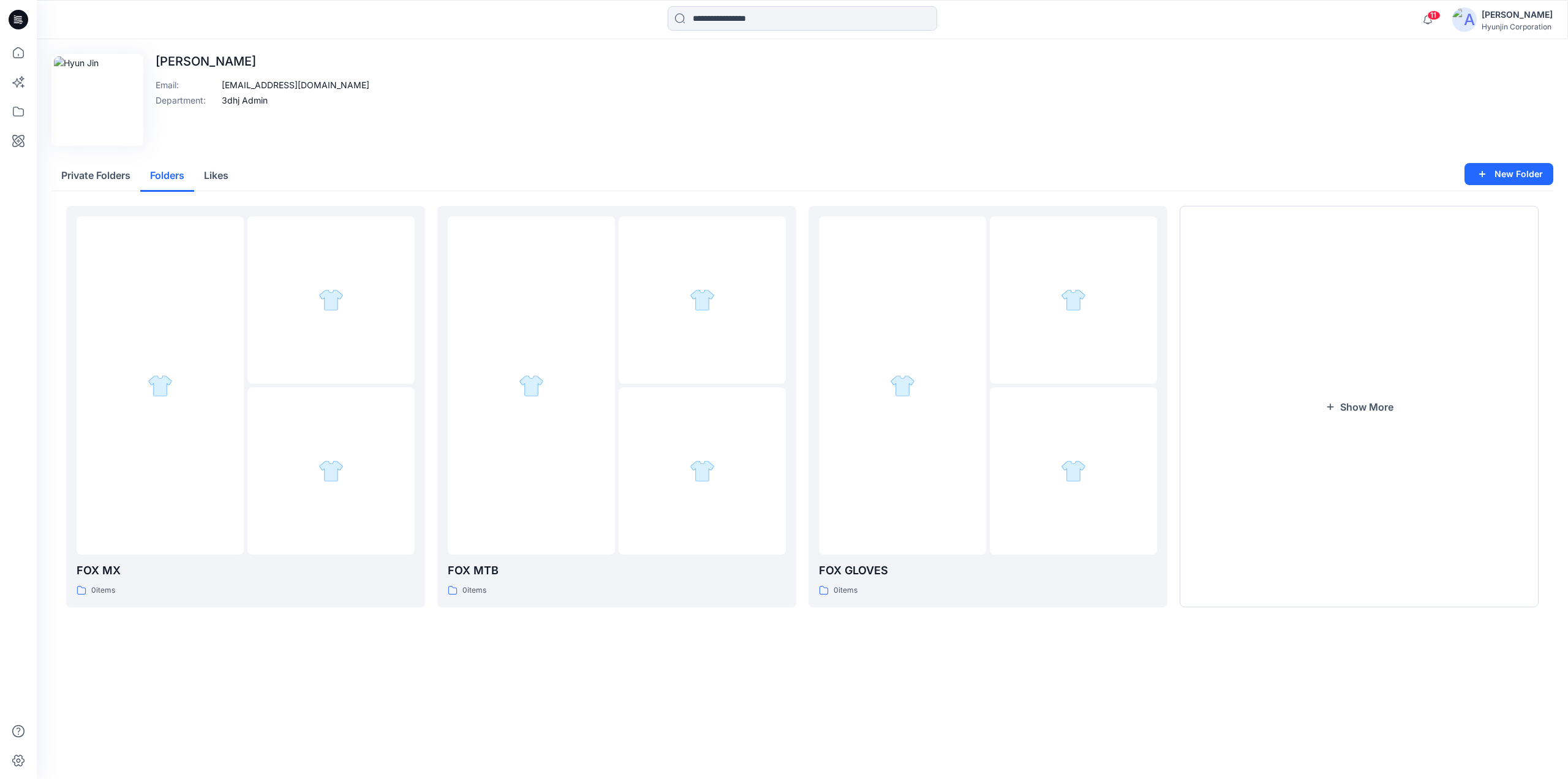
click at [203, 178] on button "Likes" at bounding box center [216, 176] width 44 height 32
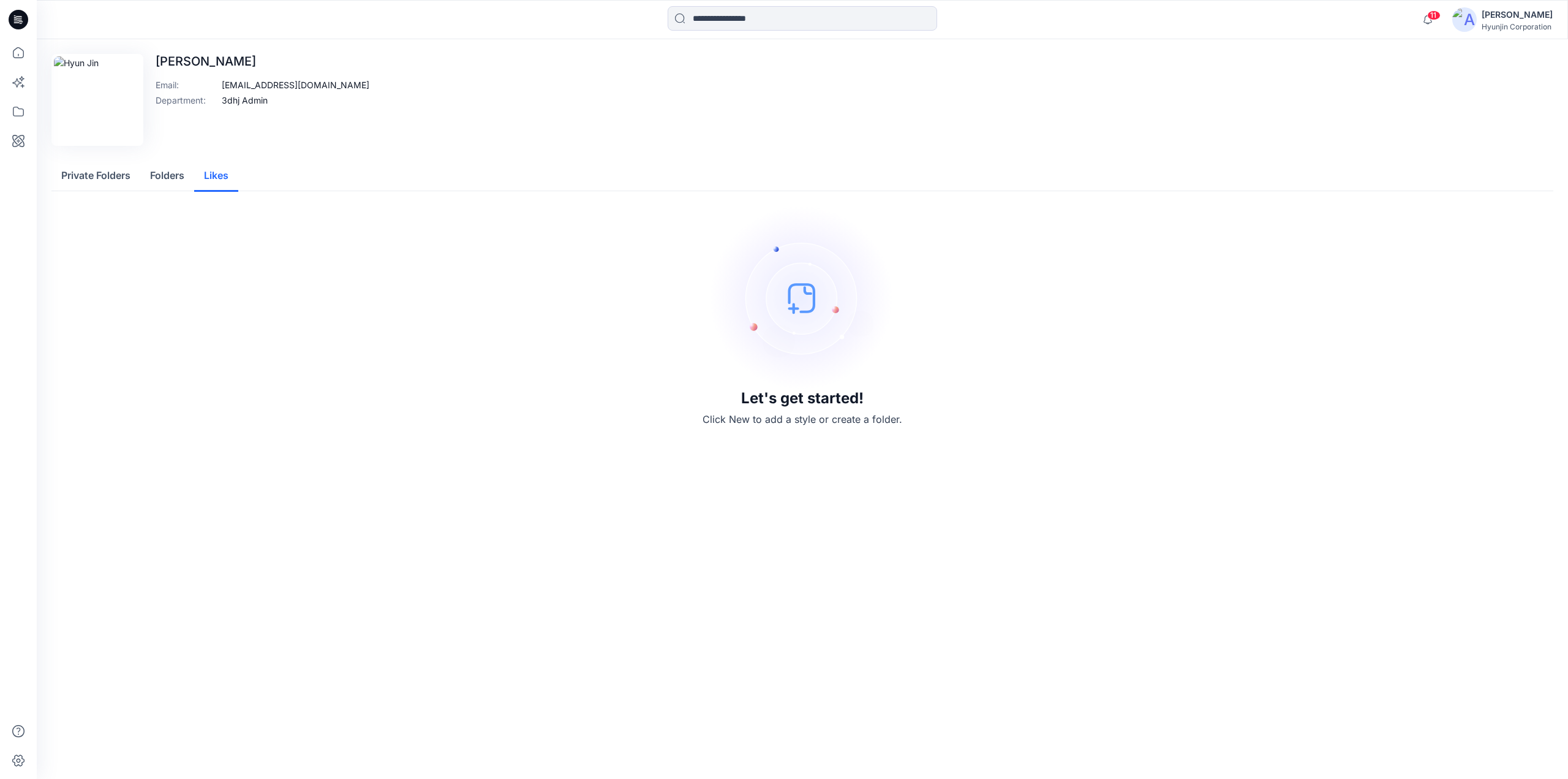
click at [1513, 23] on div "Hyunjin Corporation" at bounding box center [1517, 26] width 71 height 10
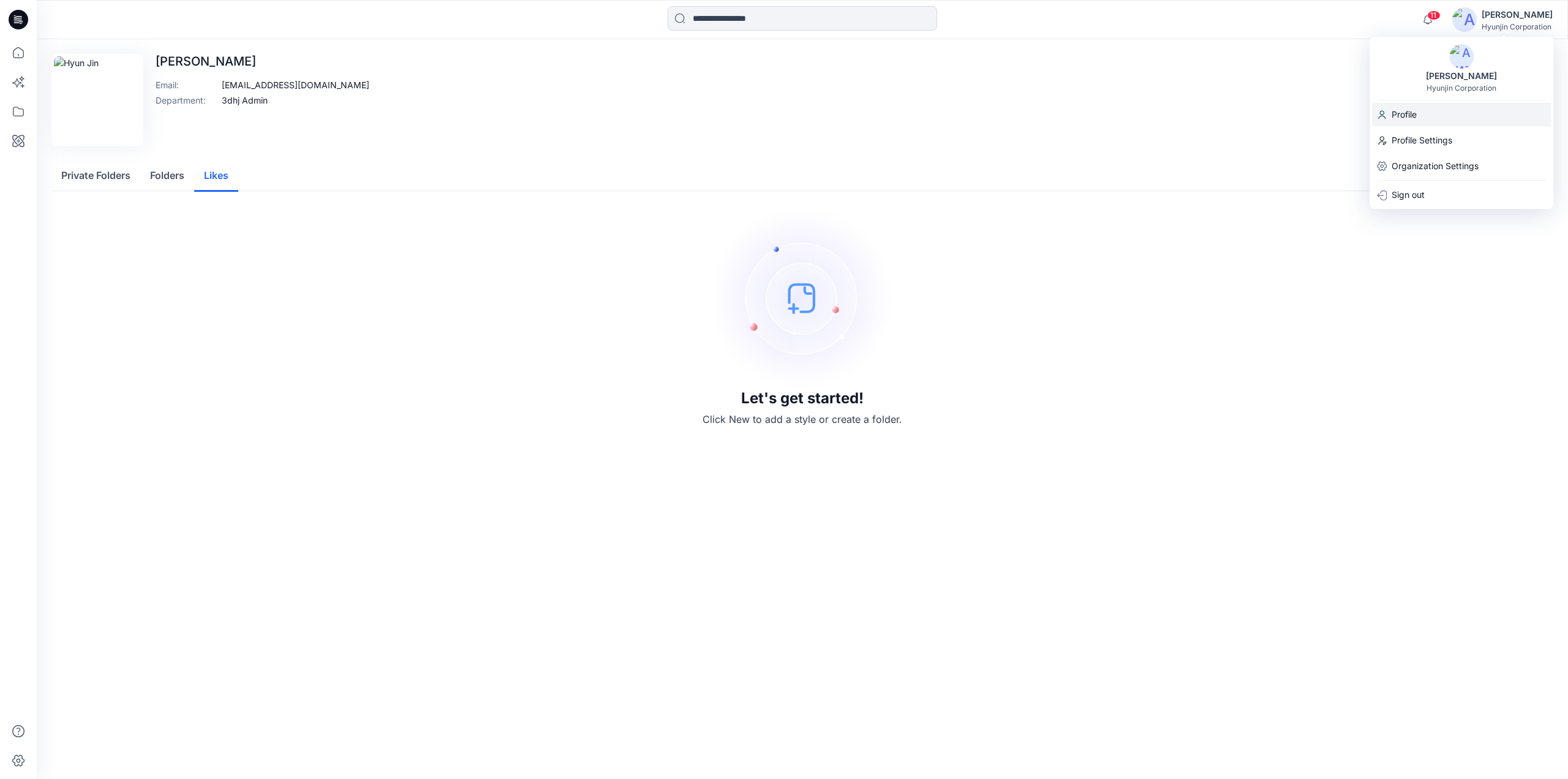
click at [1451, 120] on div "Profile" at bounding box center [1462, 114] width 179 height 23
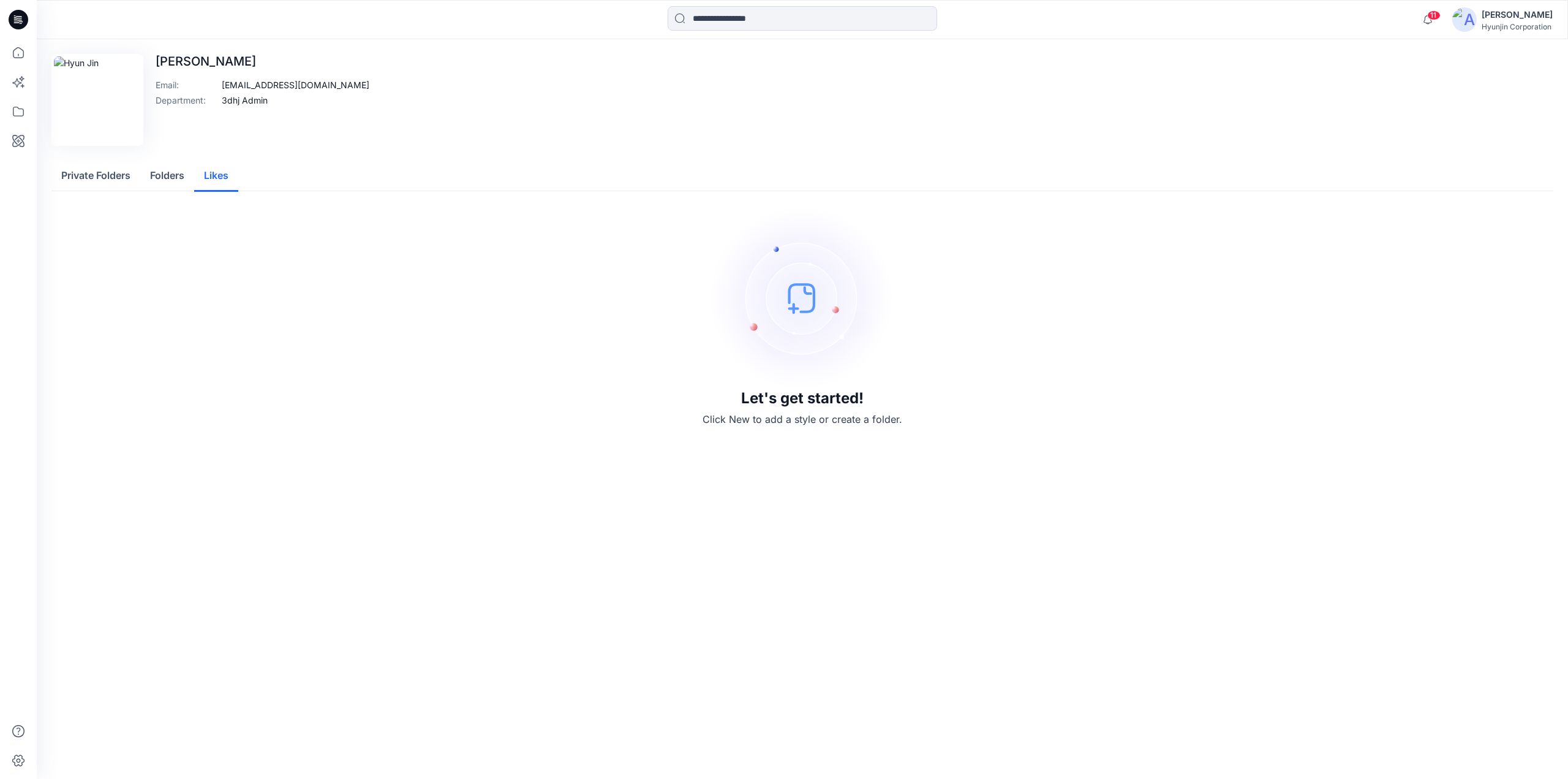
click at [1493, 26] on div "Hyunjin Corporation" at bounding box center [1517, 26] width 71 height 10
click at [1461, 144] on div "Profile Settings" at bounding box center [1462, 140] width 179 height 23
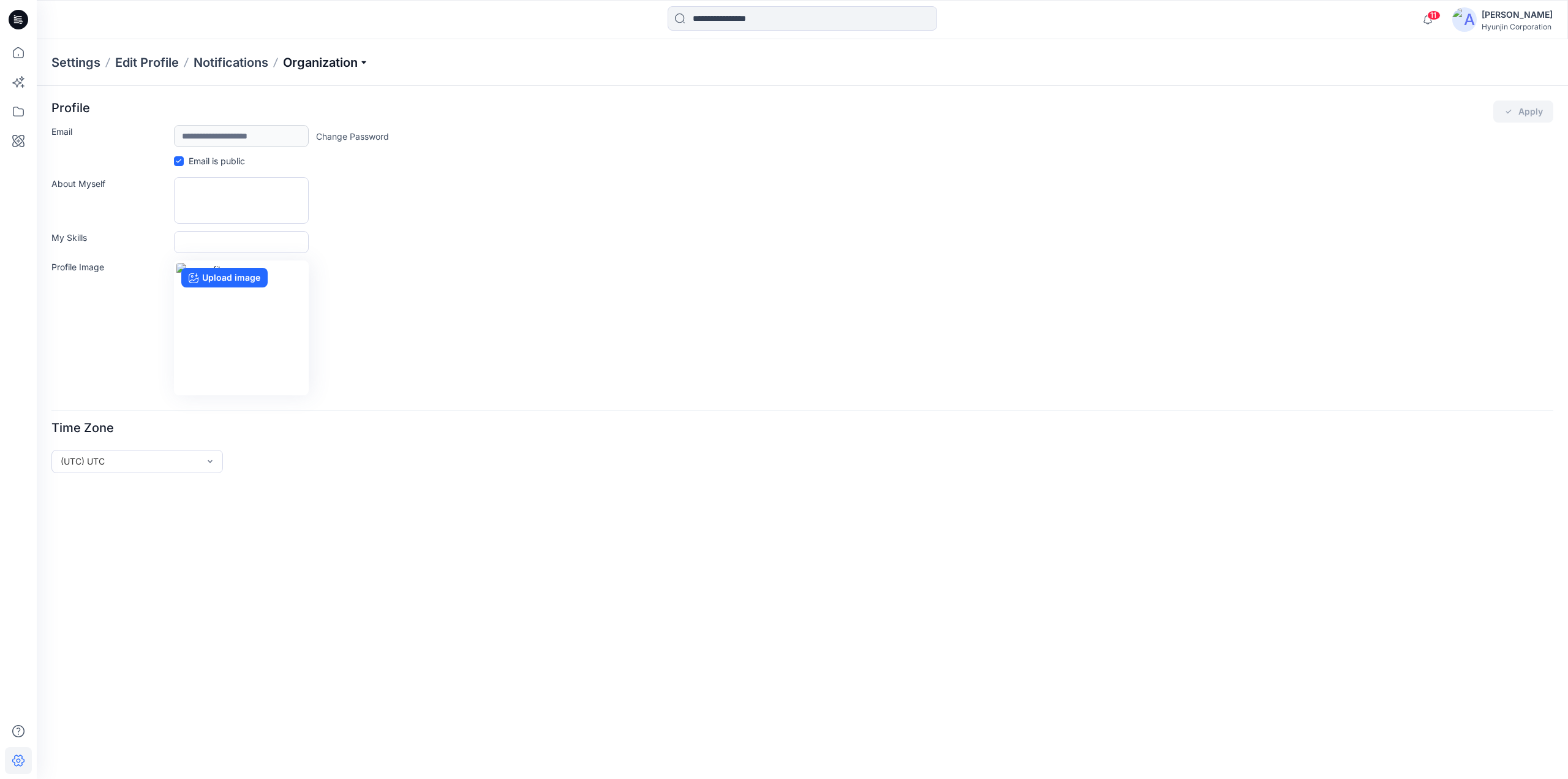
click at [331, 60] on p "Organization" at bounding box center [326, 62] width 86 height 17
click at [299, 89] on link "Invite/Edit Users" at bounding box center [328, 90] width 179 height 24
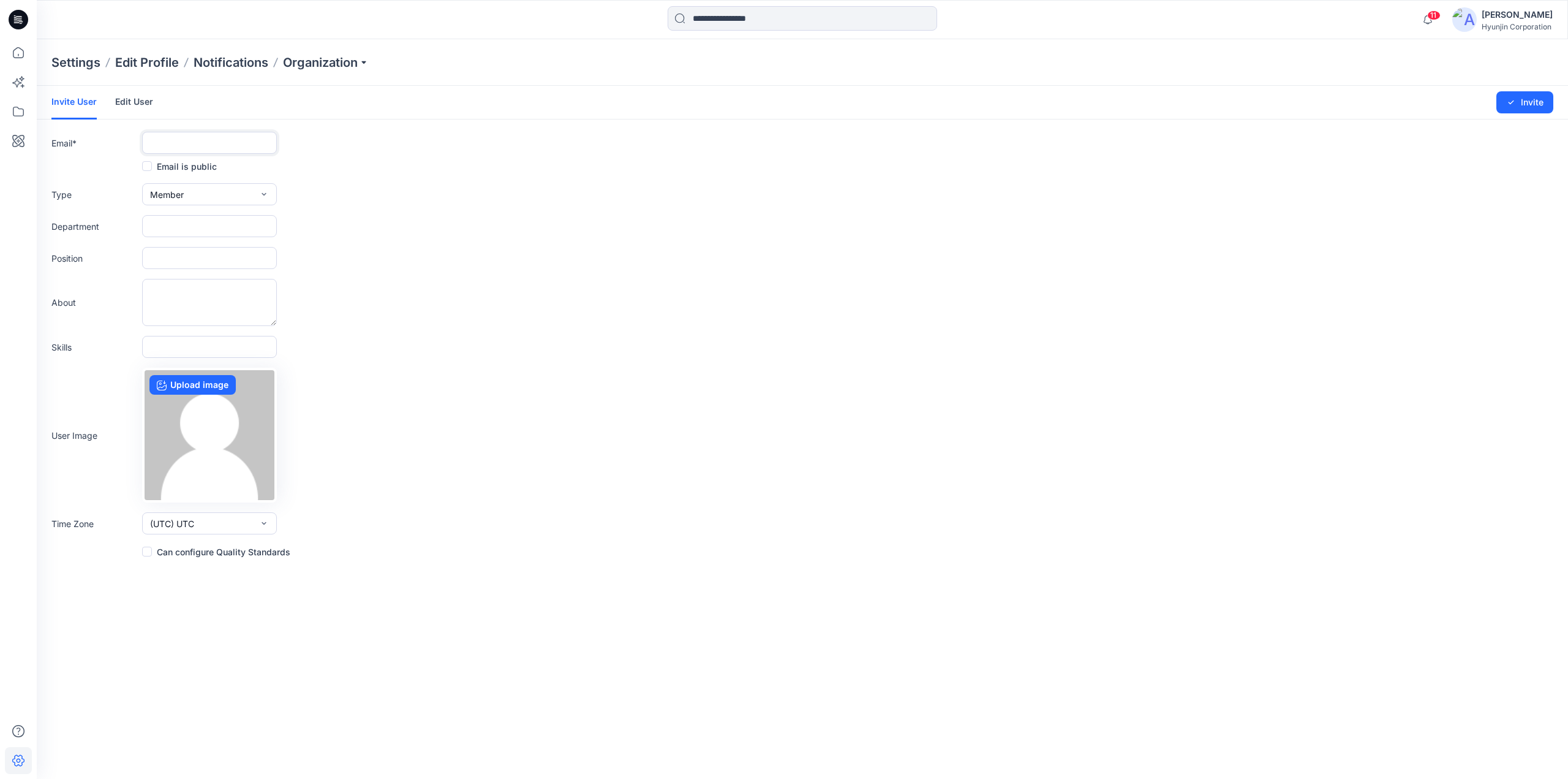
click at [191, 141] on input "text" at bounding box center [210, 143] width 135 height 22
click at [139, 105] on link "Edit User" at bounding box center [134, 101] width 38 height 32
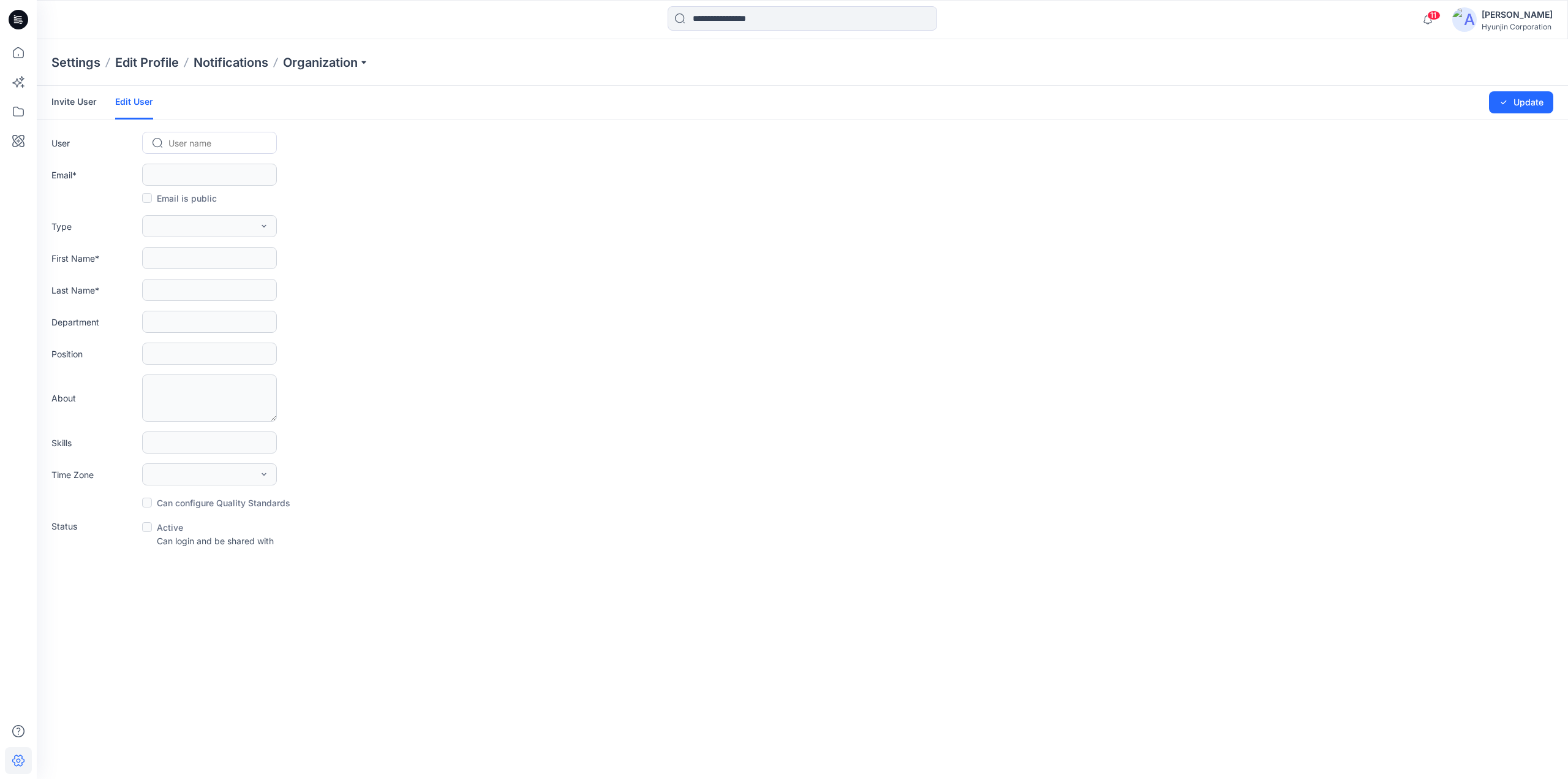
click at [184, 145] on div at bounding box center [217, 143] width 97 height 15
paste input "**********"
type input "**********"
click at [185, 167] on span "E/[PERSON_NAME].[PERSON_NAME]" at bounding box center [219, 169] width 99 height 13
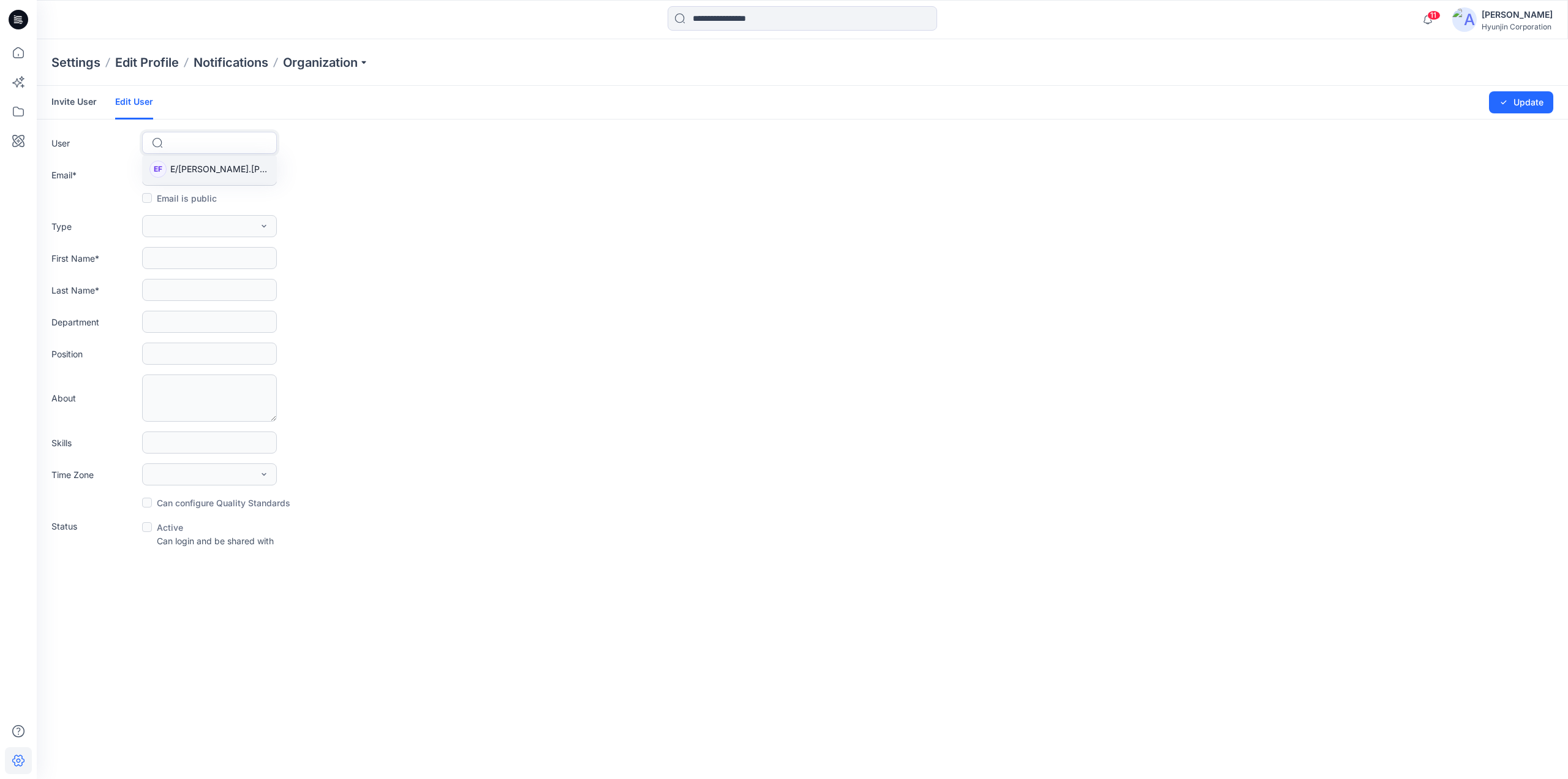
scroll to position [0, 0]
type input "**********"
type input "*********"
type input "**********"
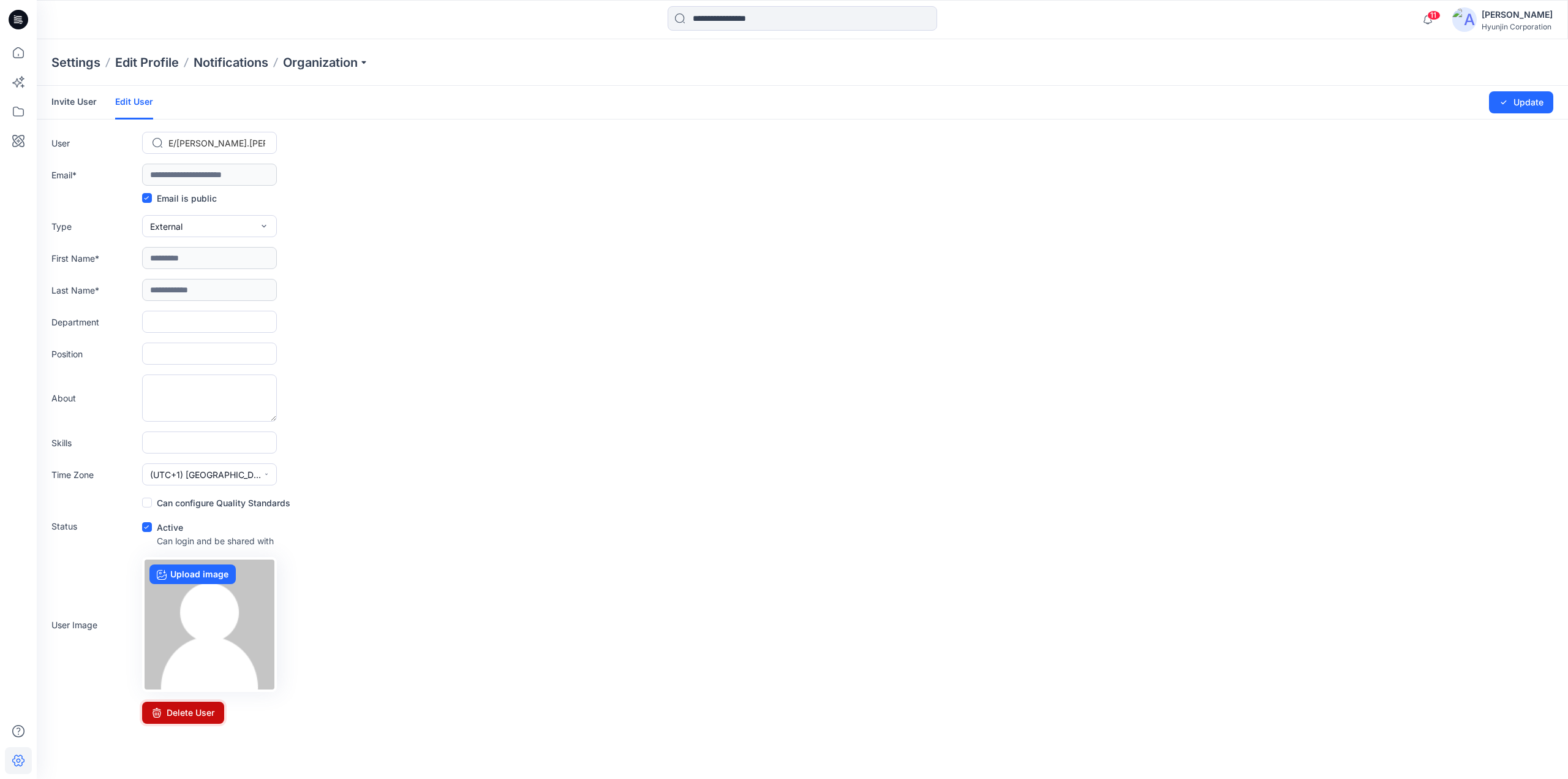
click at [206, 716] on button "Delete User" at bounding box center [183, 712] width 82 height 22
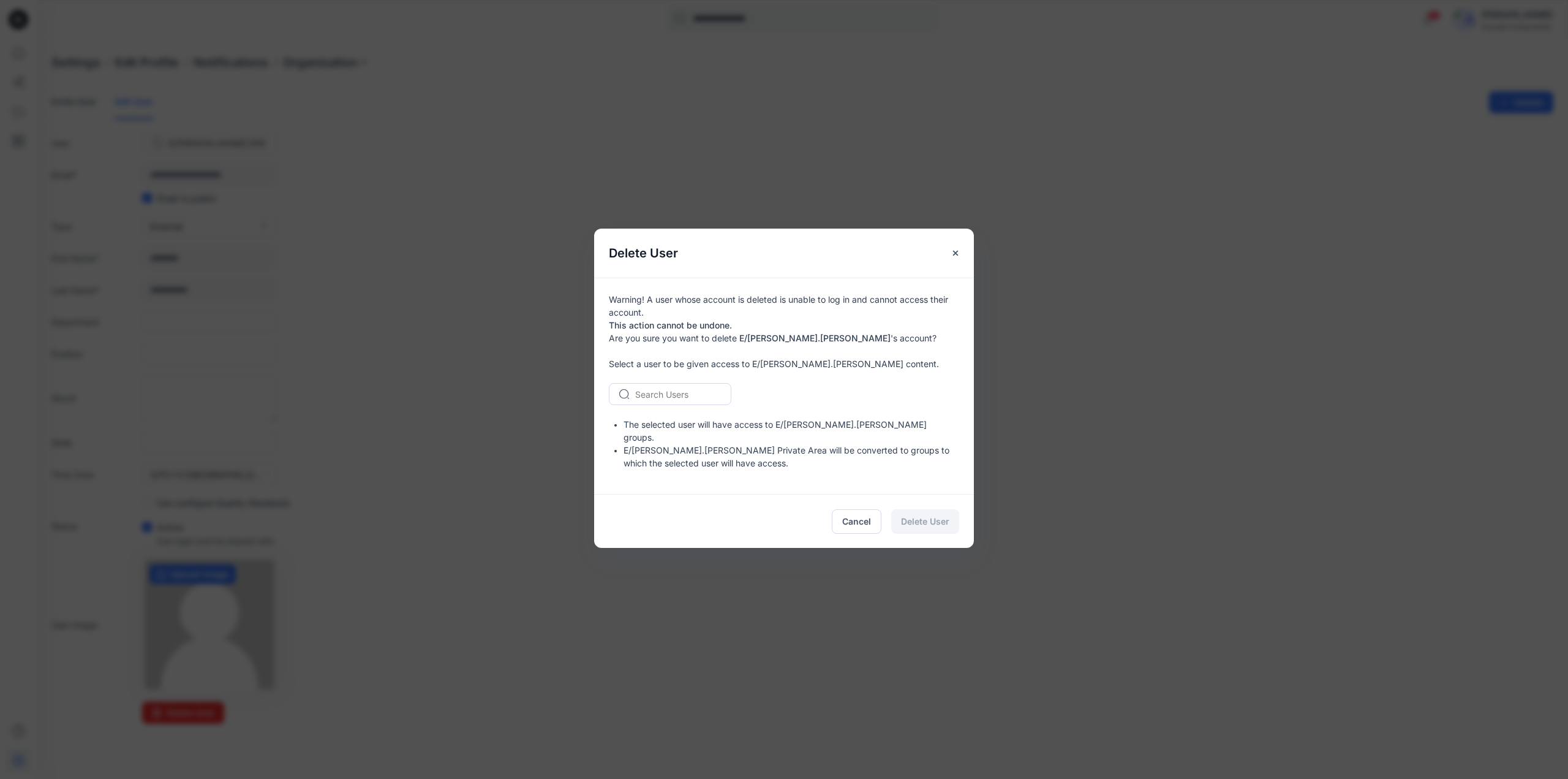
click at [689, 400] on div at bounding box center [677, 394] width 84 height 15
type input "***"
click at [692, 426] on span "Min Seob Kim" at bounding box center [673, 420] width 70 height 13
click at [923, 515] on span "Delete User" at bounding box center [926, 522] width 48 height 13
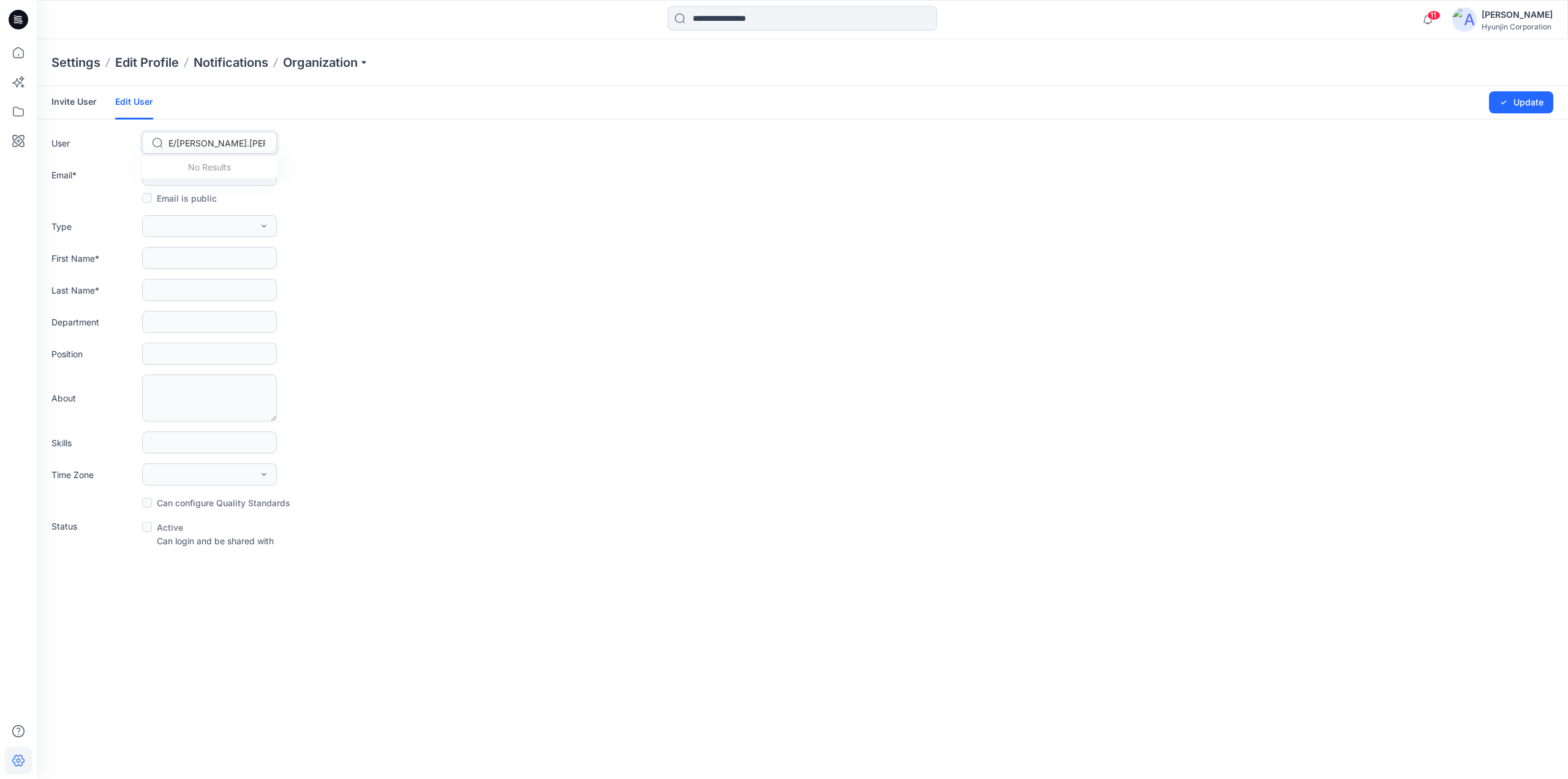
click at [250, 139] on div at bounding box center [217, 143] width 97 height 15
paste input "**********"
type input "**********"
click at [219, 169] on span "Kashka Ziebinska" at bounding box center [205, 169] width 70 height 13
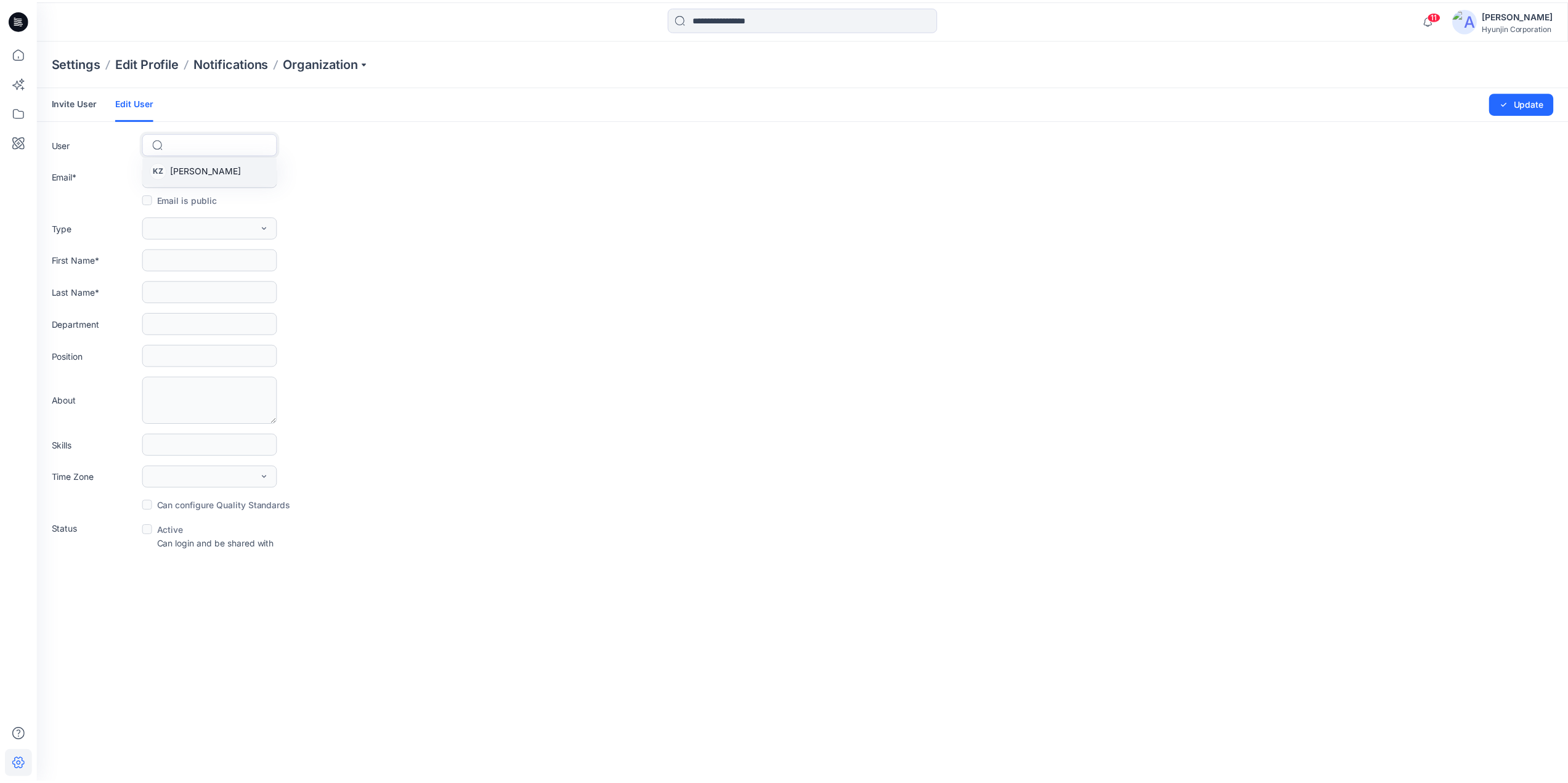
scroll to position [0, 0]
type input "**********"
type input "******"
type input "*********"
type textarea "*******"
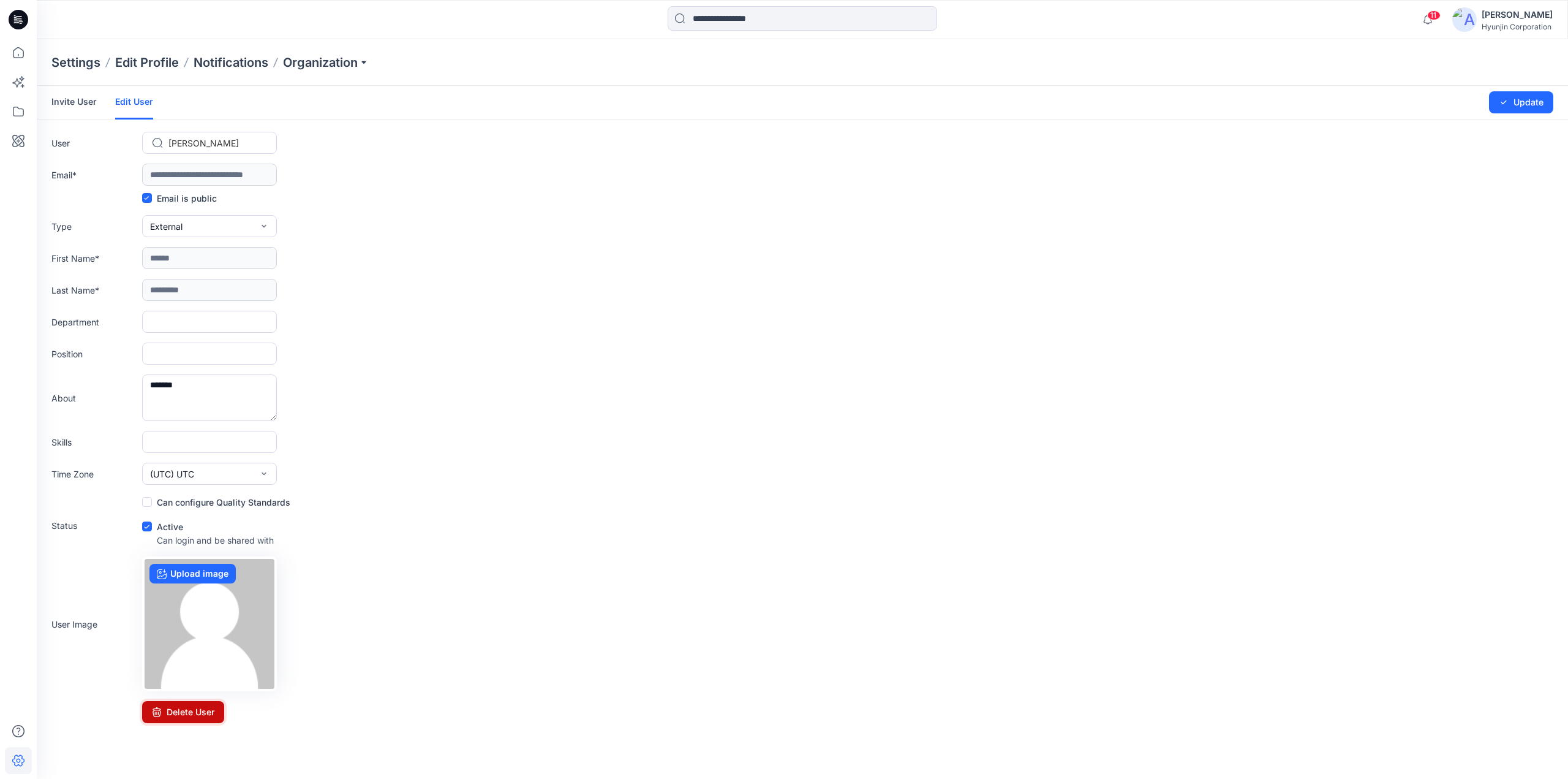
click at [195, 709] on button "Delete User" at bounding box center [183, 712] width 82 height 22
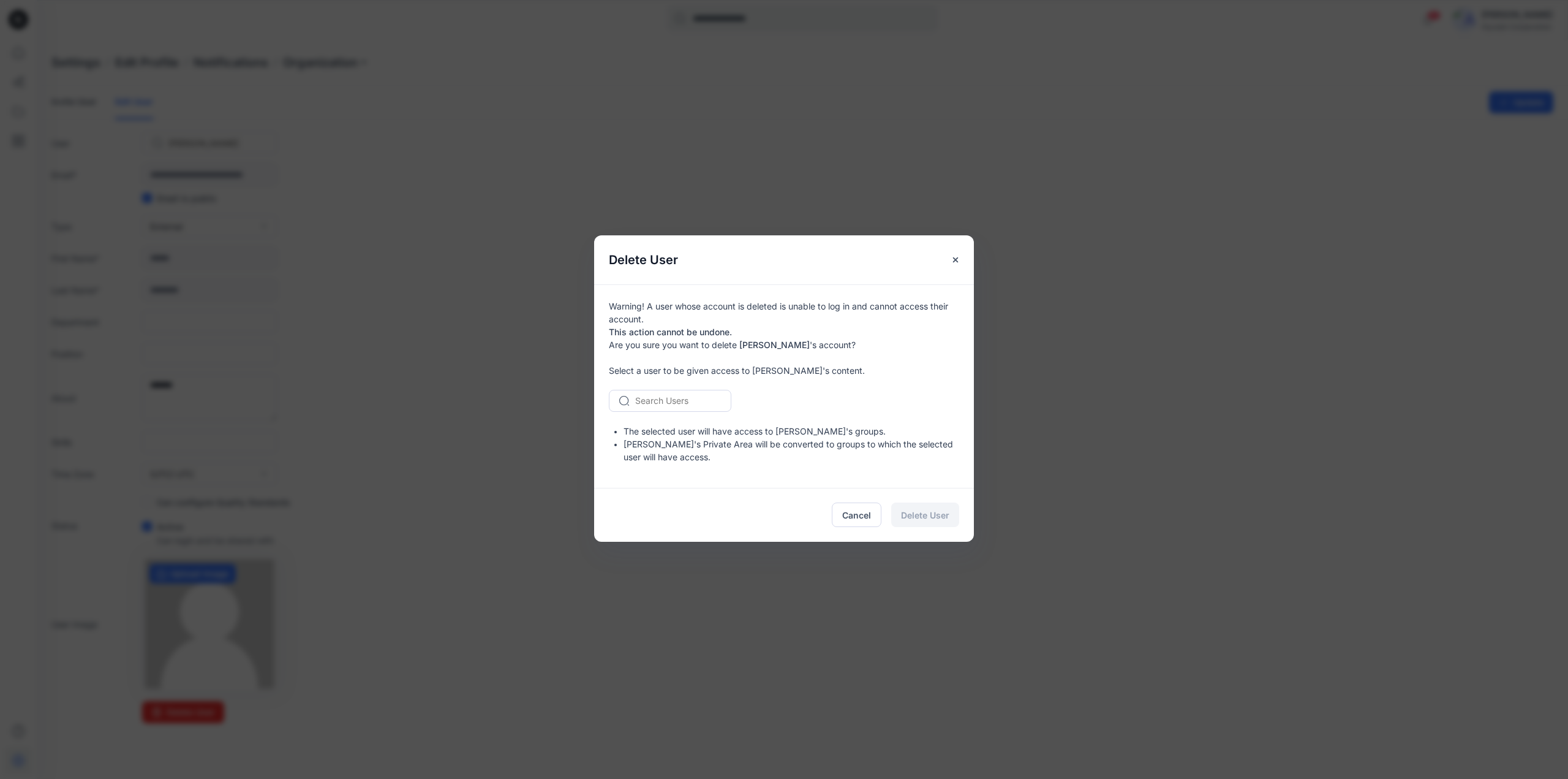
click at [685, 396] on div at bounding box center [677, 400] width 84 height 15
type input "**"
click at [675, 428] on span "Min Seob Kim" at bounding box center [673, 427] width 70 height 13
click at [947, 513] on span "Delete User" at bounding box center [926, 515] width 48 height 13
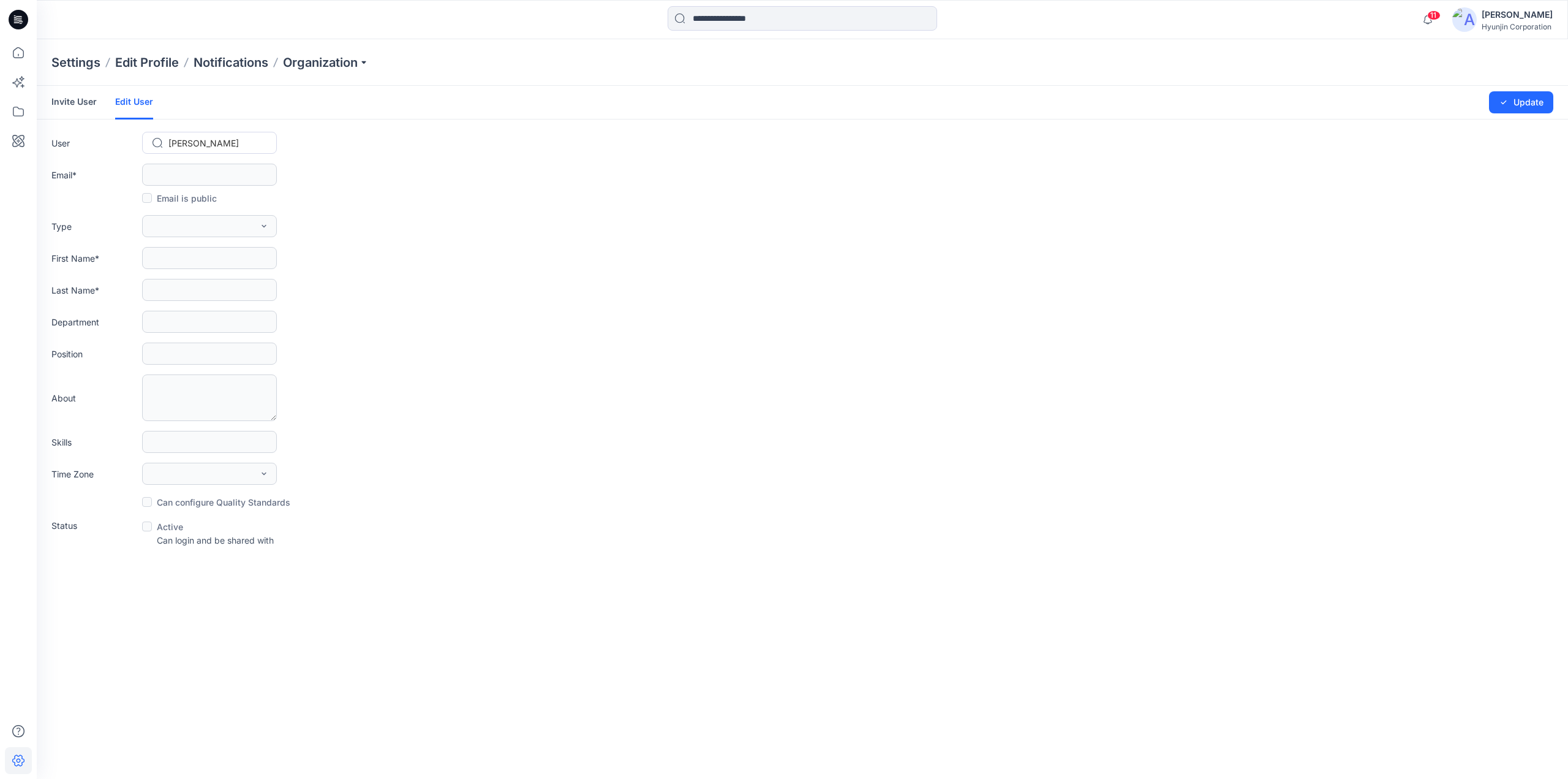
click at [589, 312] on div "Department" at bounding box center [802, 321] width 1502 height 22
click at [26, 120] on icon at bounding box center [18, 111] width 27 height 27
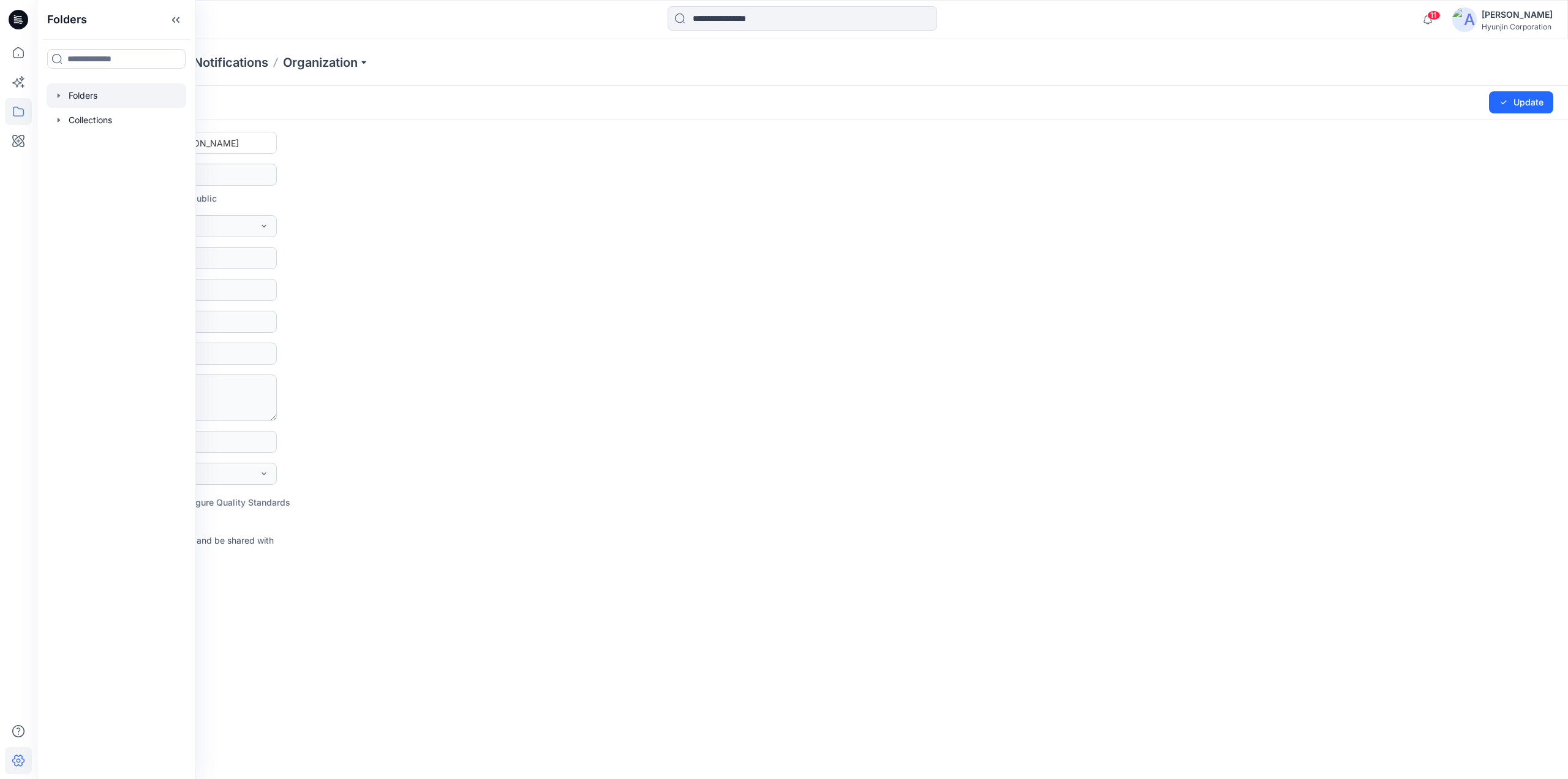
click at [102, 95] on div at bounding box center [116, 95] width 139 height 24
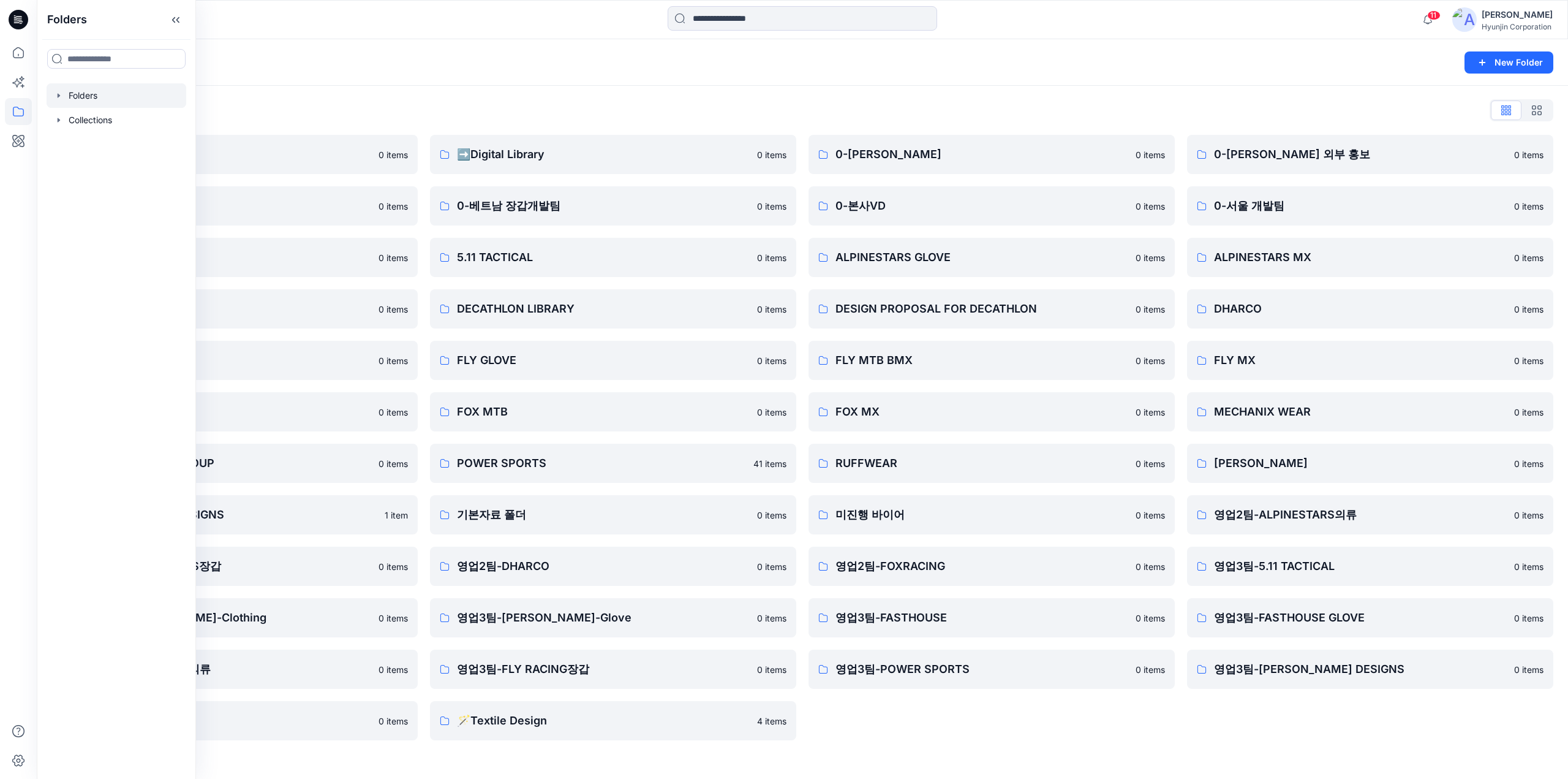
click at [437, 91] on div "Folders List ♻️Project 0 items 0-베트남 의류개발팀 0 items 0-서울 디자인팀 0 items DECATHLON …" at bounding box center [802, 420] width 1531 height 669
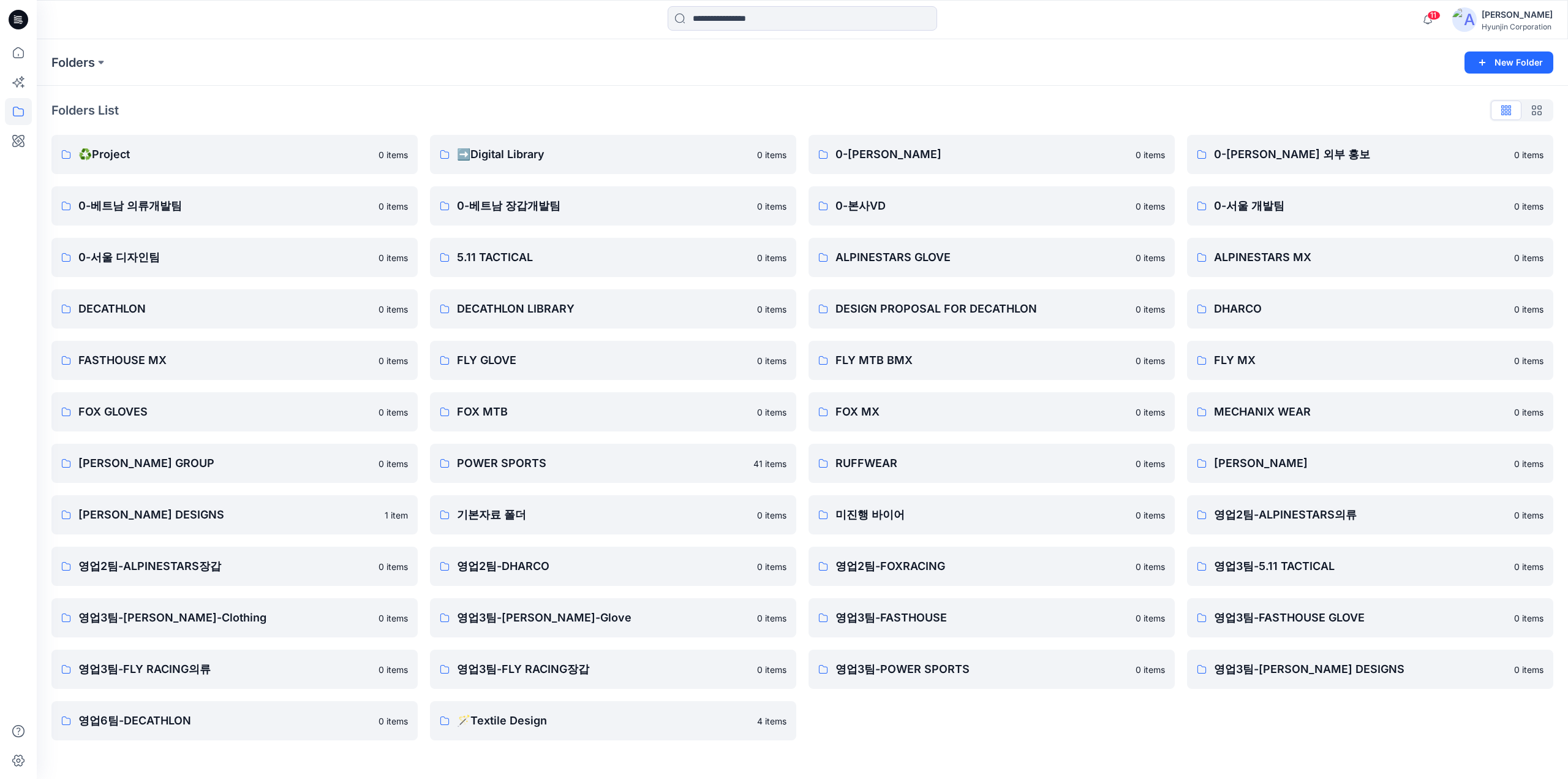
click at [23, 33] on icon at bounding box center [18, 19] width 20 height 39
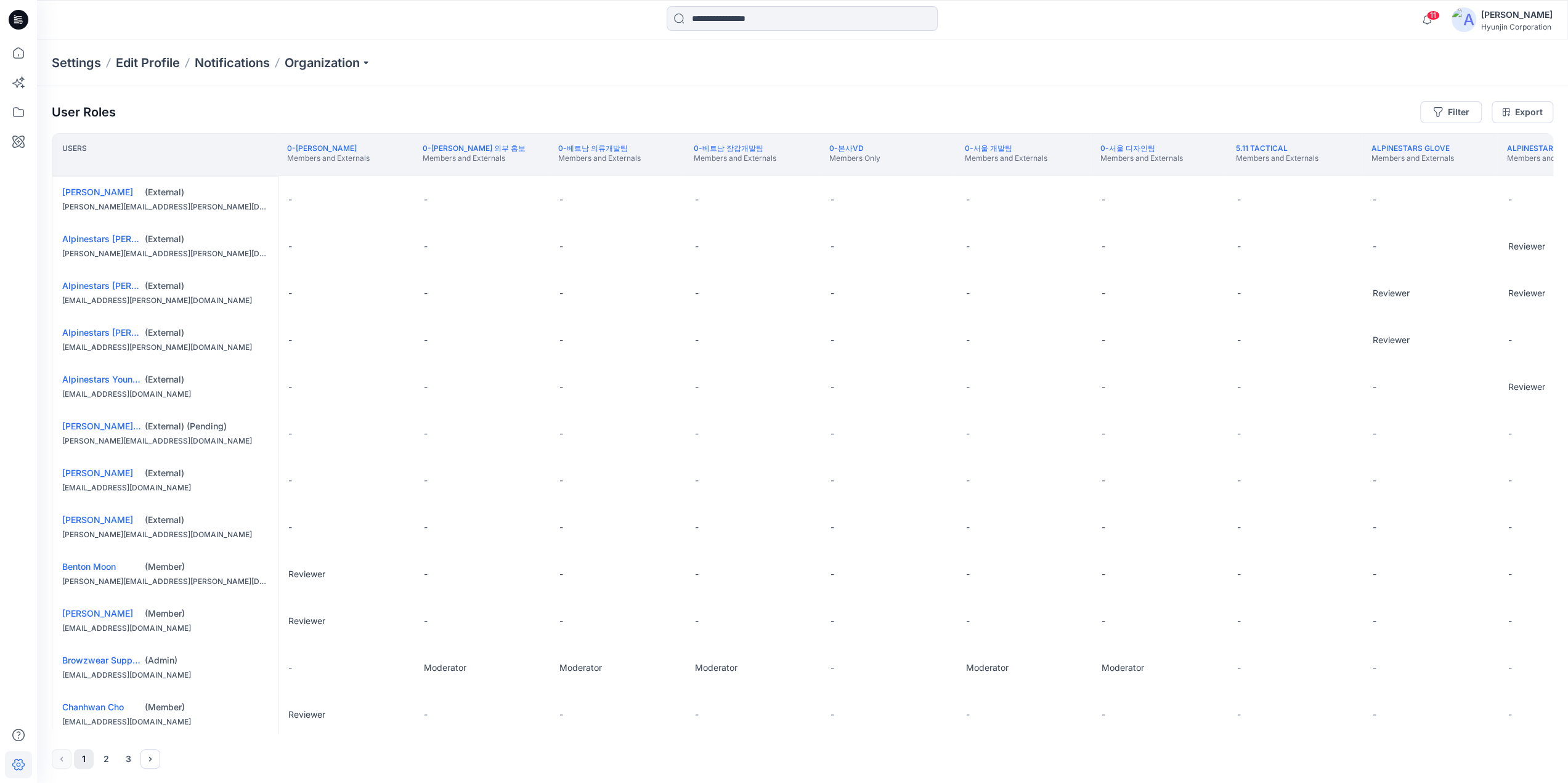
scroll to position [639, 0]
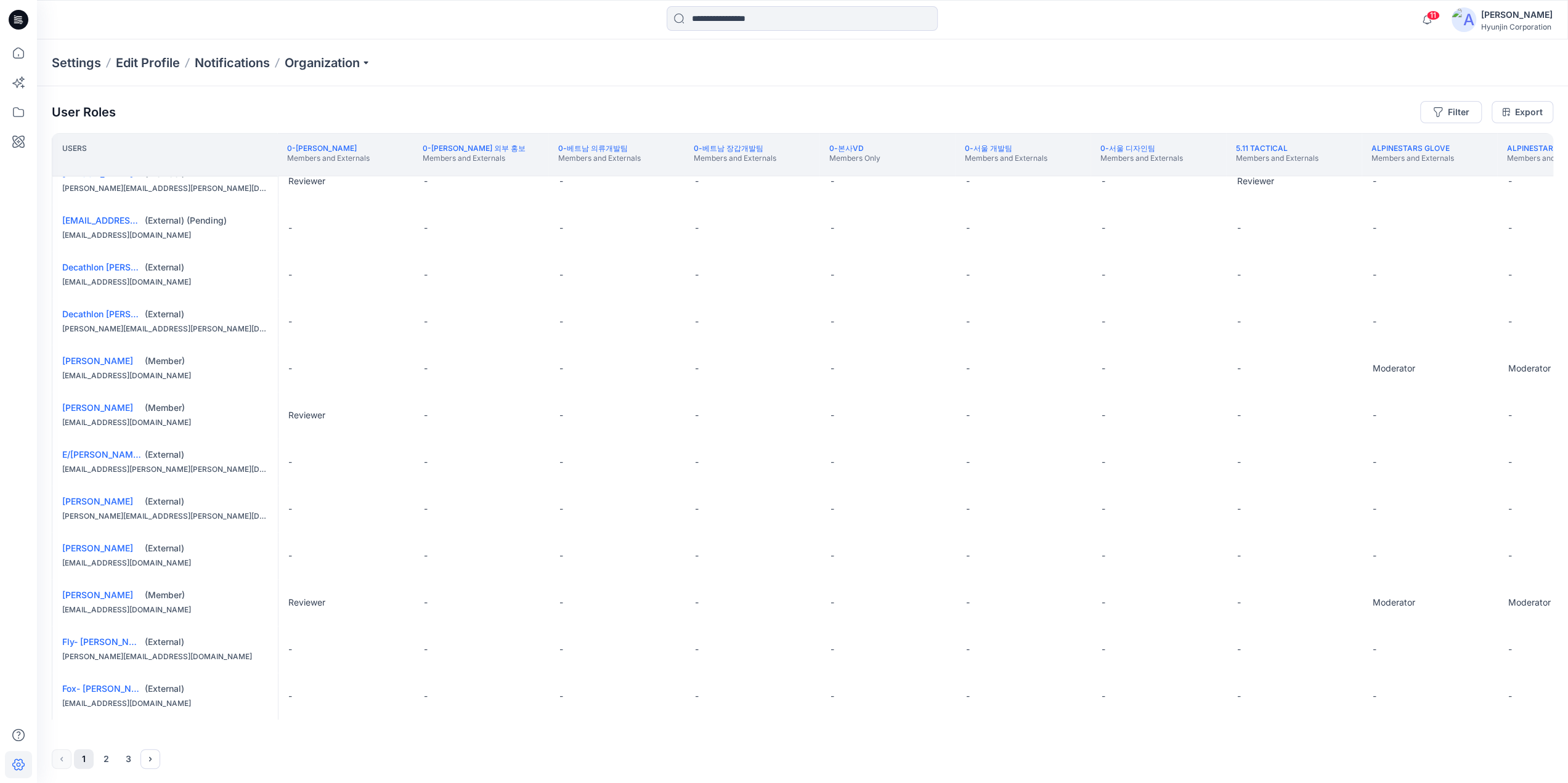
click at [18, 18] on icon at bounding box center [18, 19] width 20 height 20
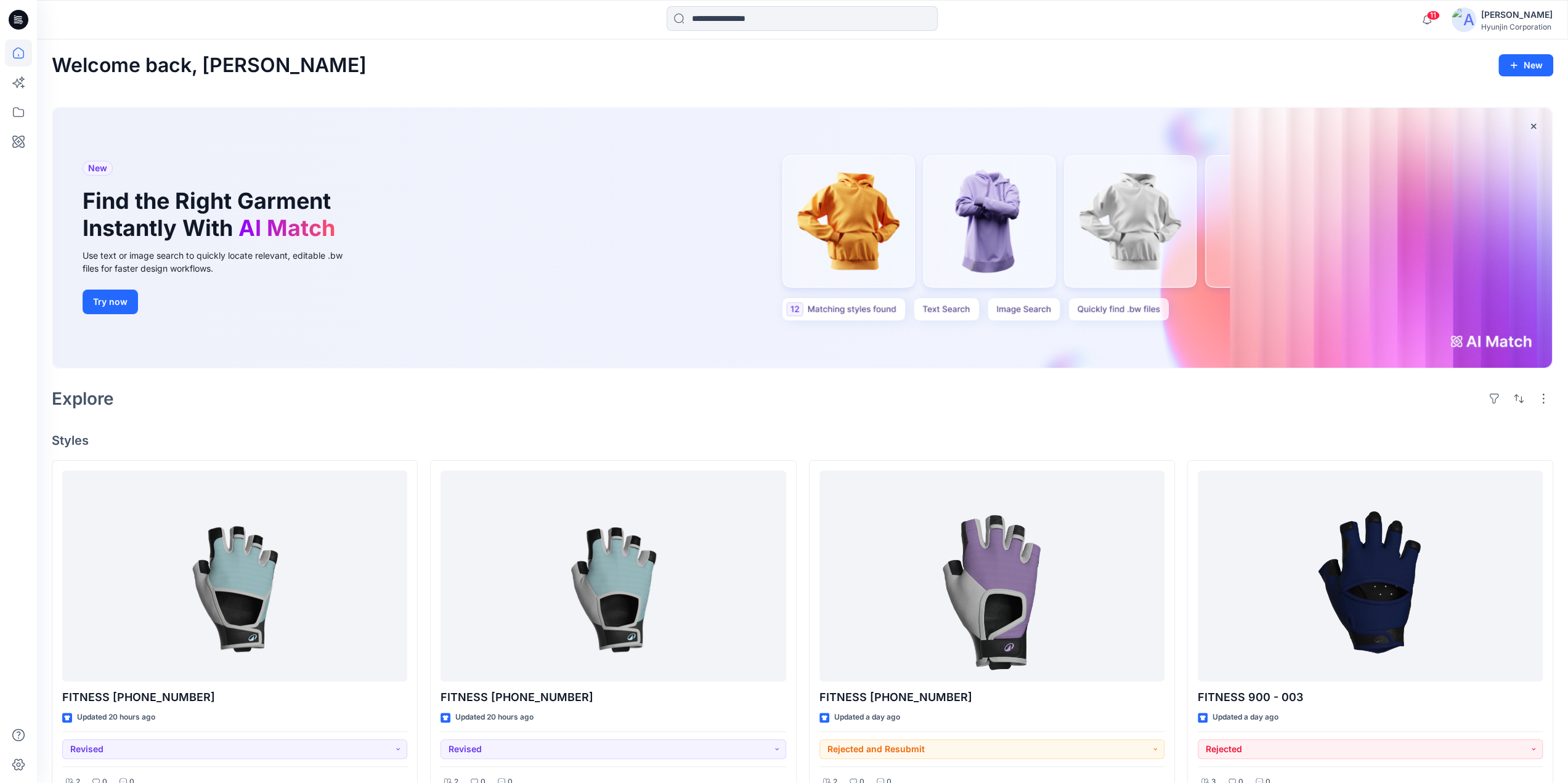
click at [1474, 22] on img at bounding box center [1463, 19] width 24 height 24
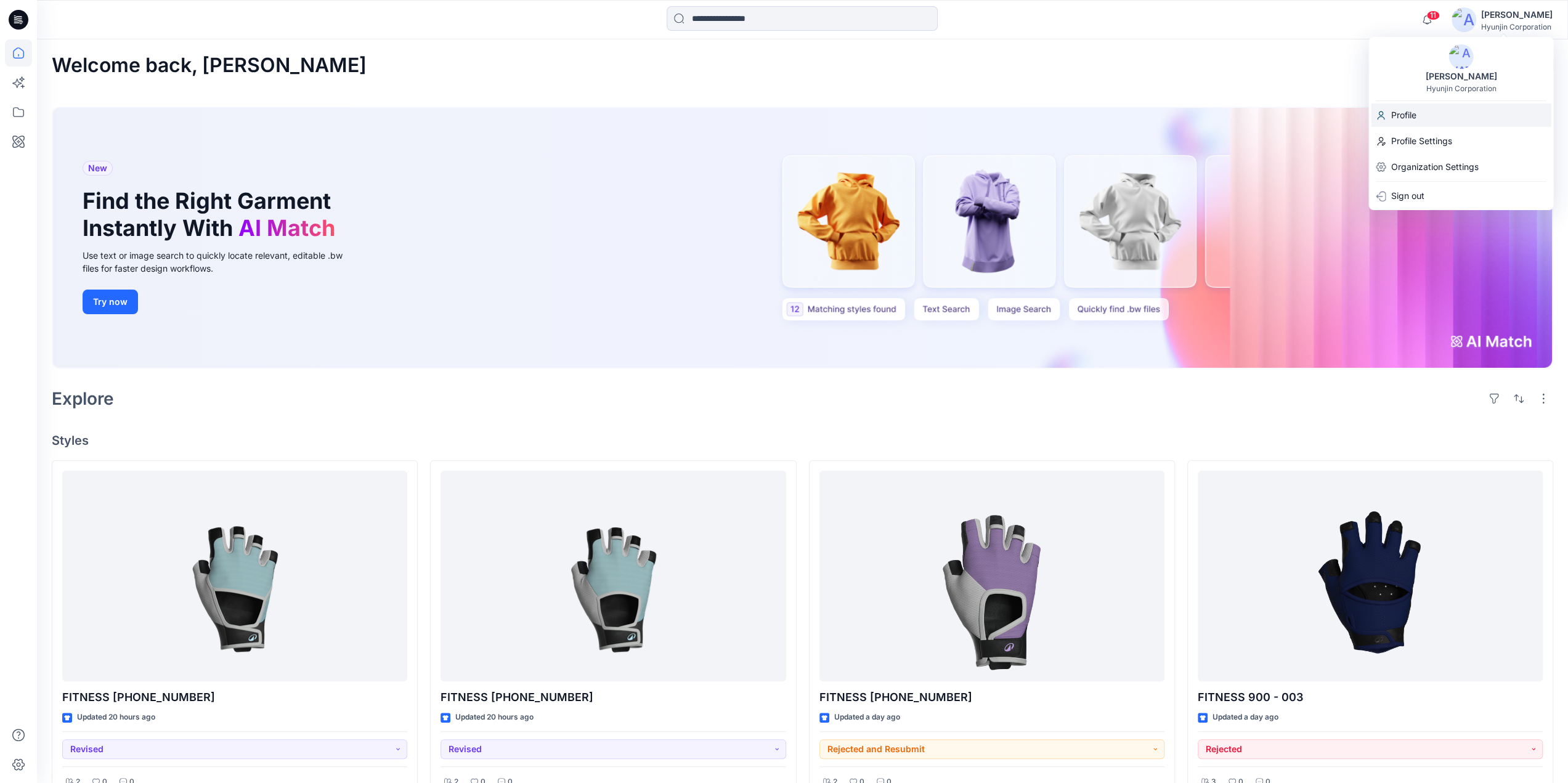
click at [1423, 108] on div "Profile" at bounding box center [1460, 115] width 180 height 24
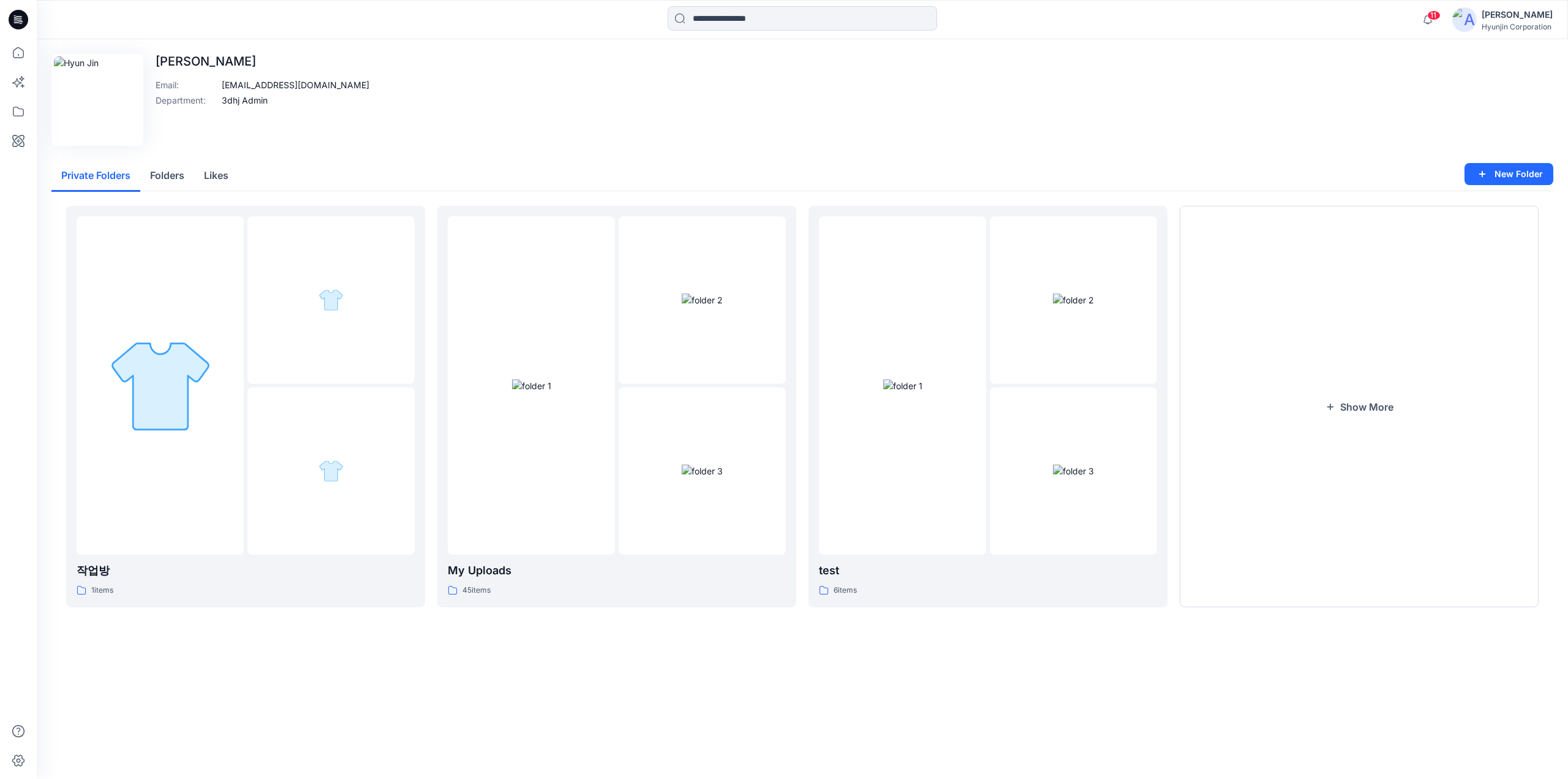
click at [1480, 25] on div "[PERSON_NAME] Corporation" at bounding box center [1502, 19] width 100 height 24
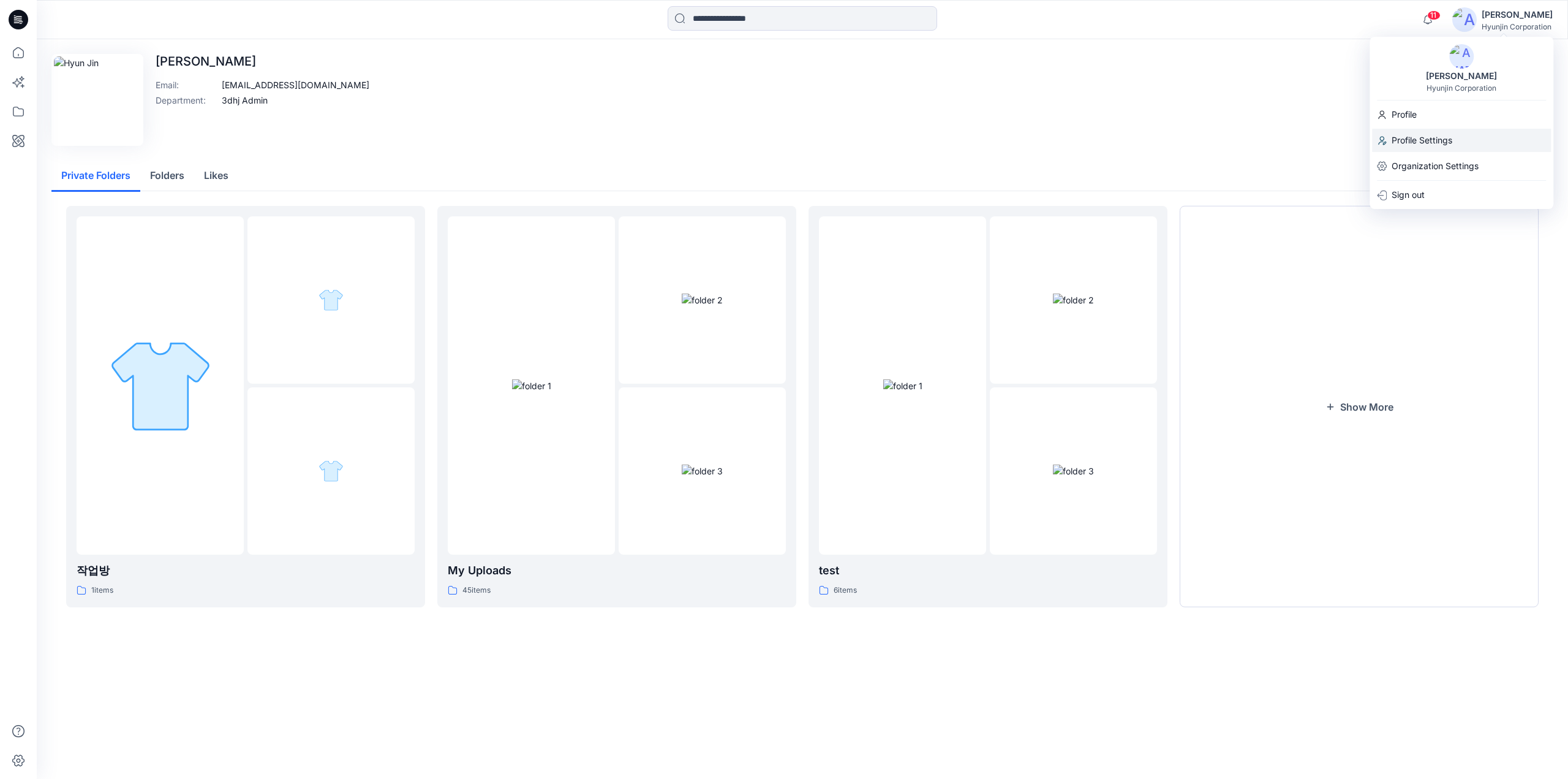
click at [1444, 142] on p "Profile Settings" at bounding box center [1422, 140] width 61 height 23
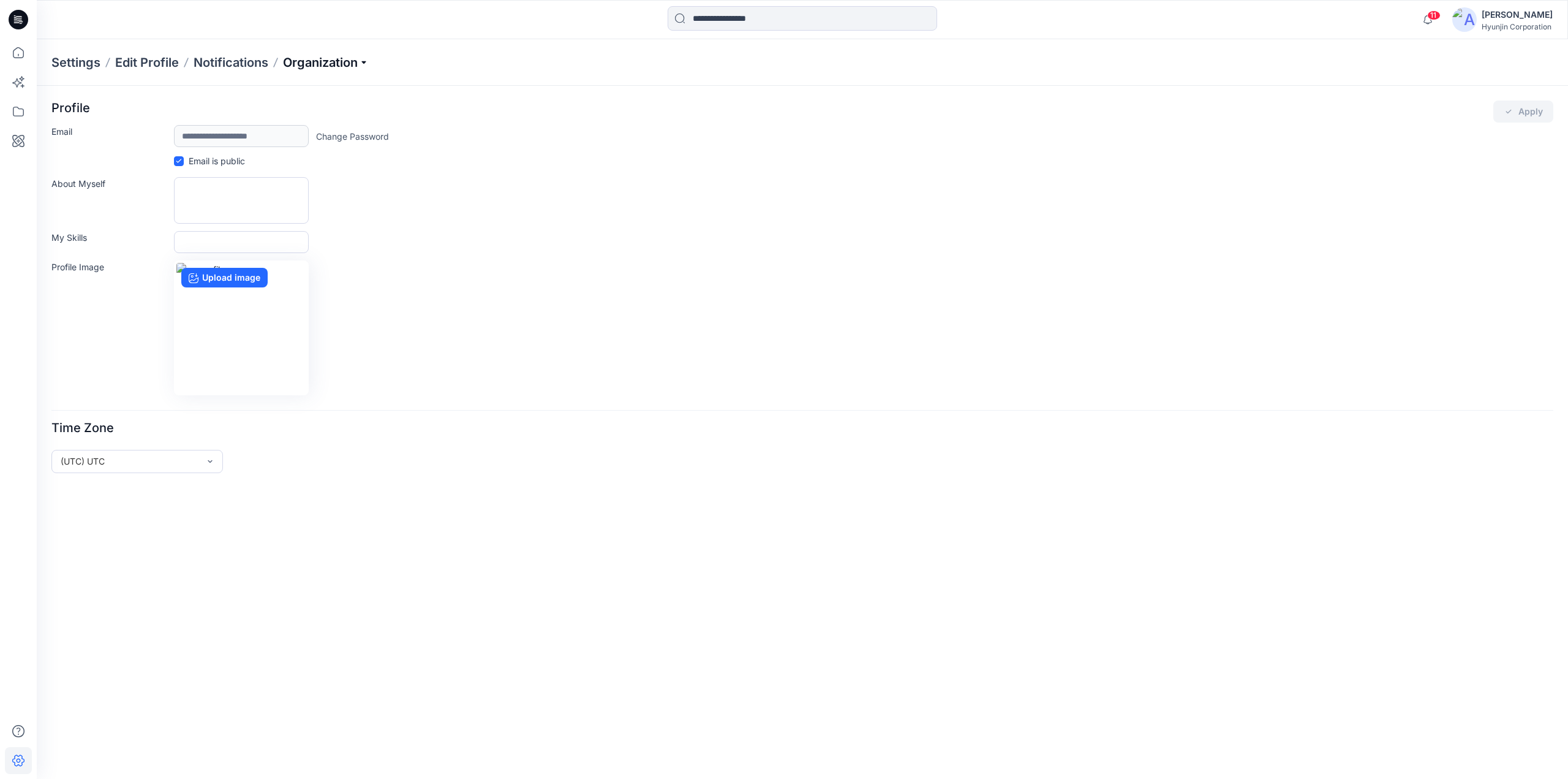
click at [337, 69] on p "Organization" at bounding box center [326, 62] width 86 height 17
click at [318, 215] on link "User Roles" at bounding box center [328, 213] width 179 height 24
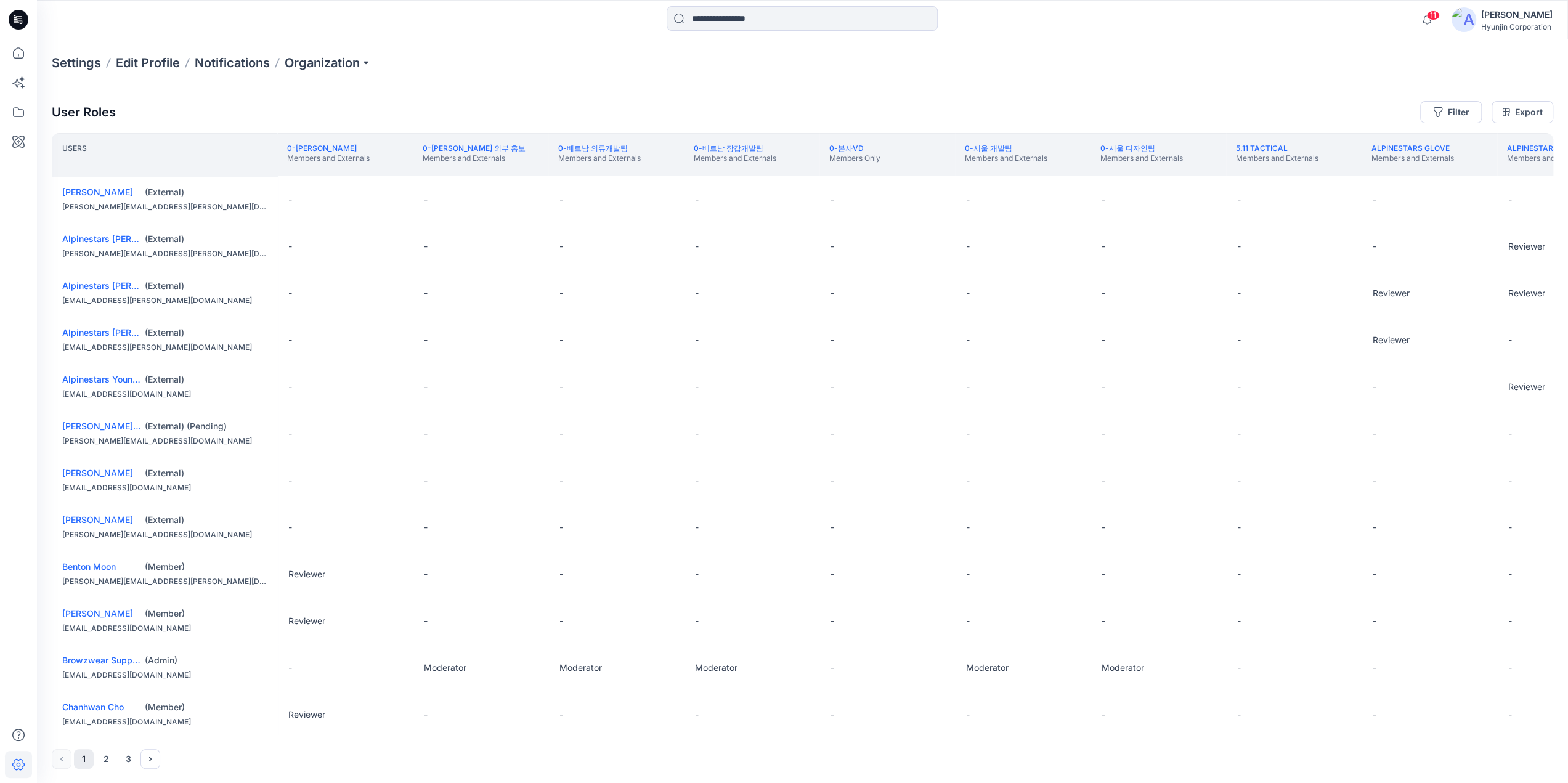
drag, startPoint x: 415, startPoint y: 119, endPoint x: 353, endPoint y: 173, distance: 82.2
drag, startPoint x: 353, startPoint y: 173, endPoint x: 1524, endPoint y: 118, distance: 1172.3
click at [1524, 118] on link "Export" at bounding box center [1522, 112] width 62 height 22
